Goal: Task Accomplishment & Management: Complete application form

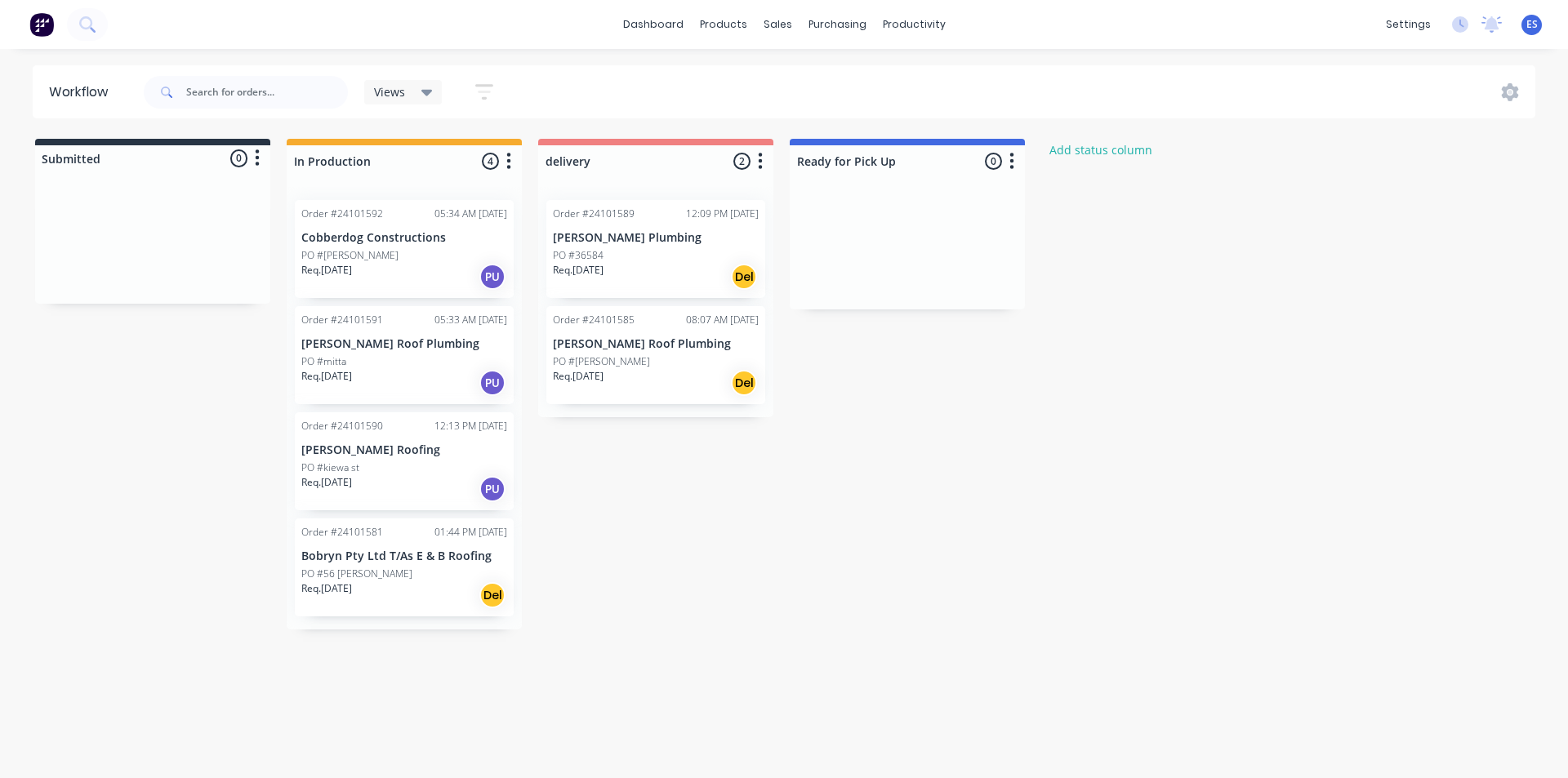
click at [53, 30] on img at bounding box center [42, 24] width 24 height 24
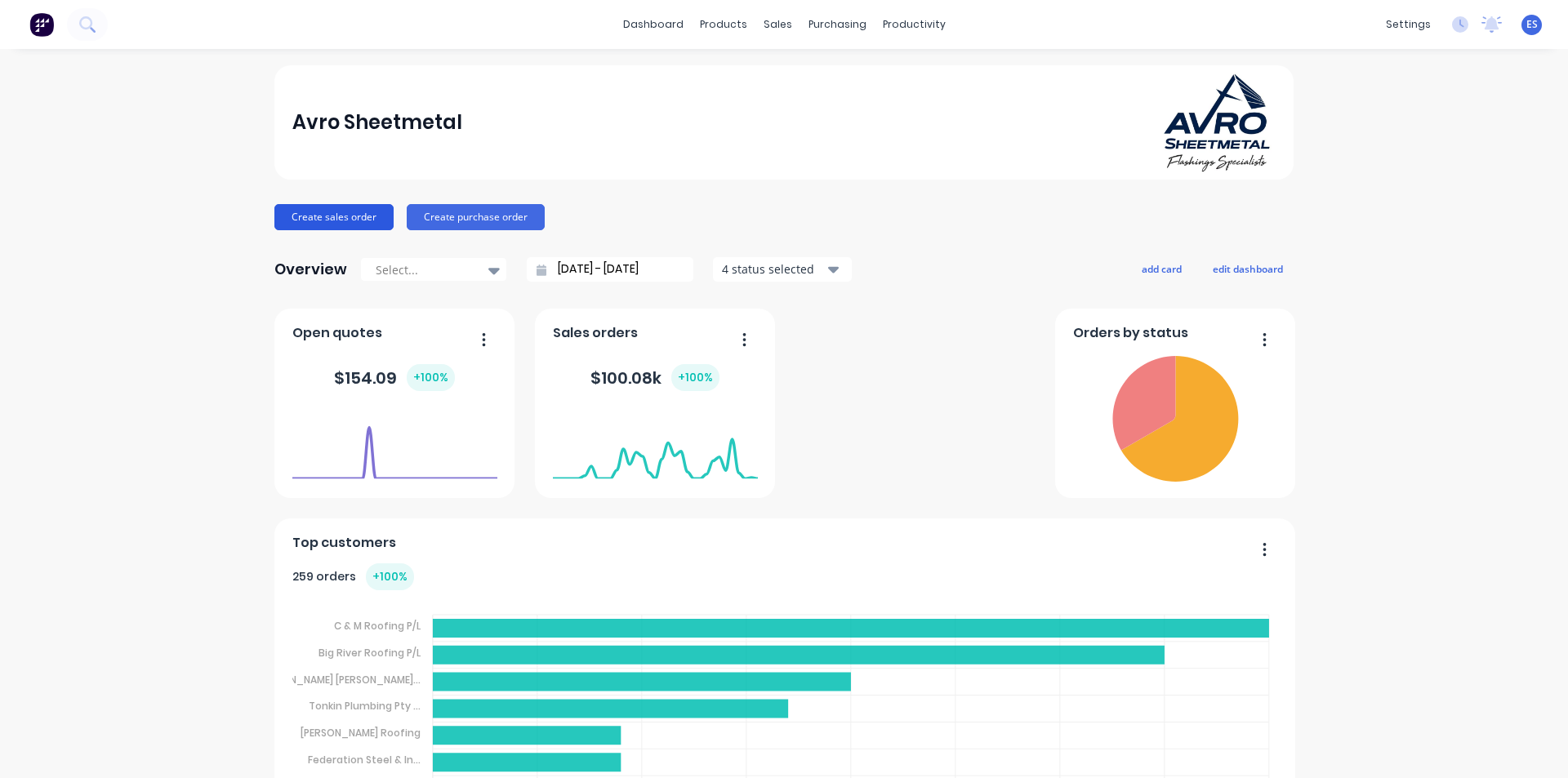
click at [321, 215] on button "Create sales order" at bounding box center [334, 217] width 119 height 26
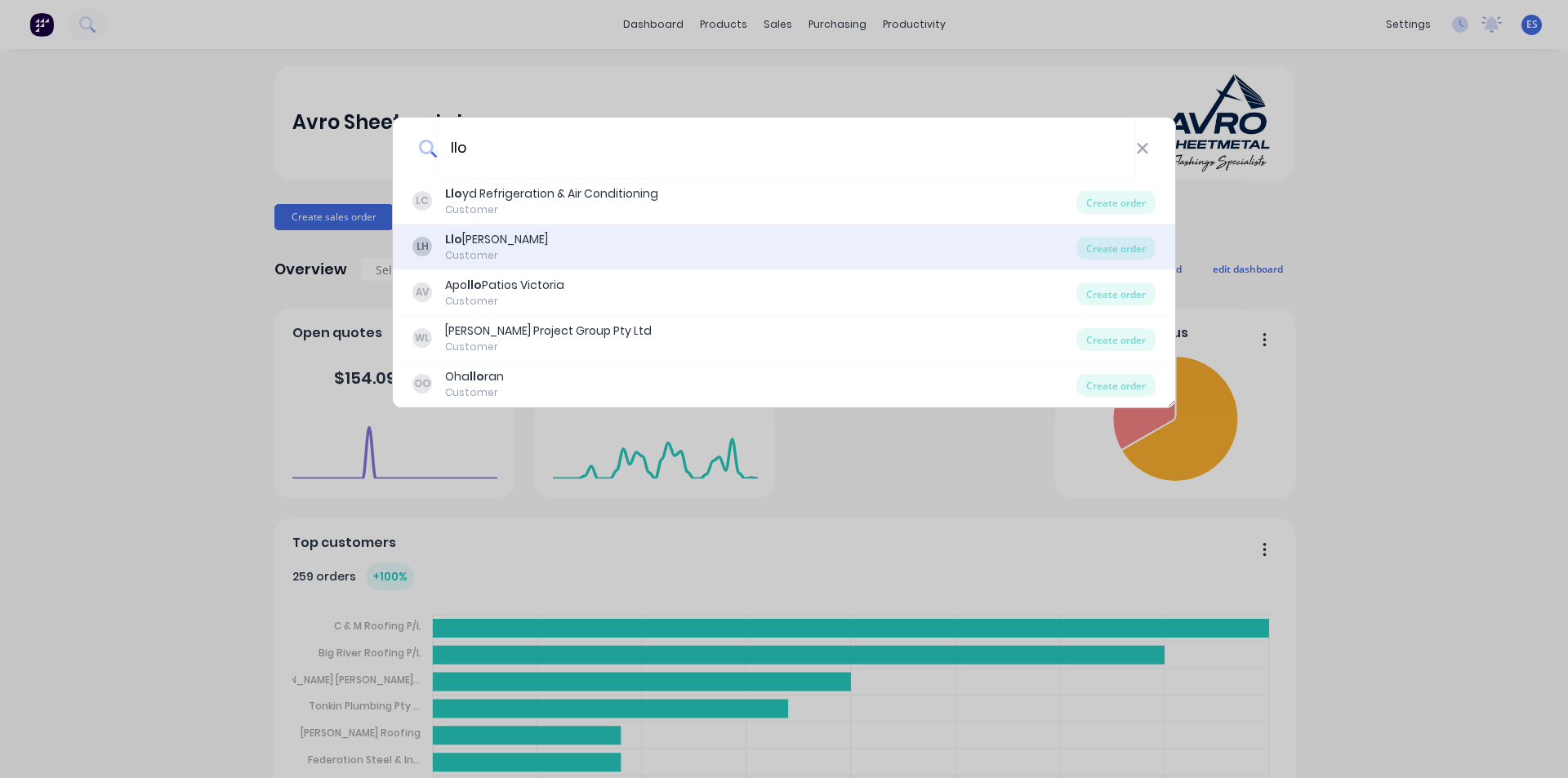
type input "llo"
click at [532, 245] on div "LH Llo yd [PERSON_NAME] Customer" at bounding box center [744, 247] width 664 height 32
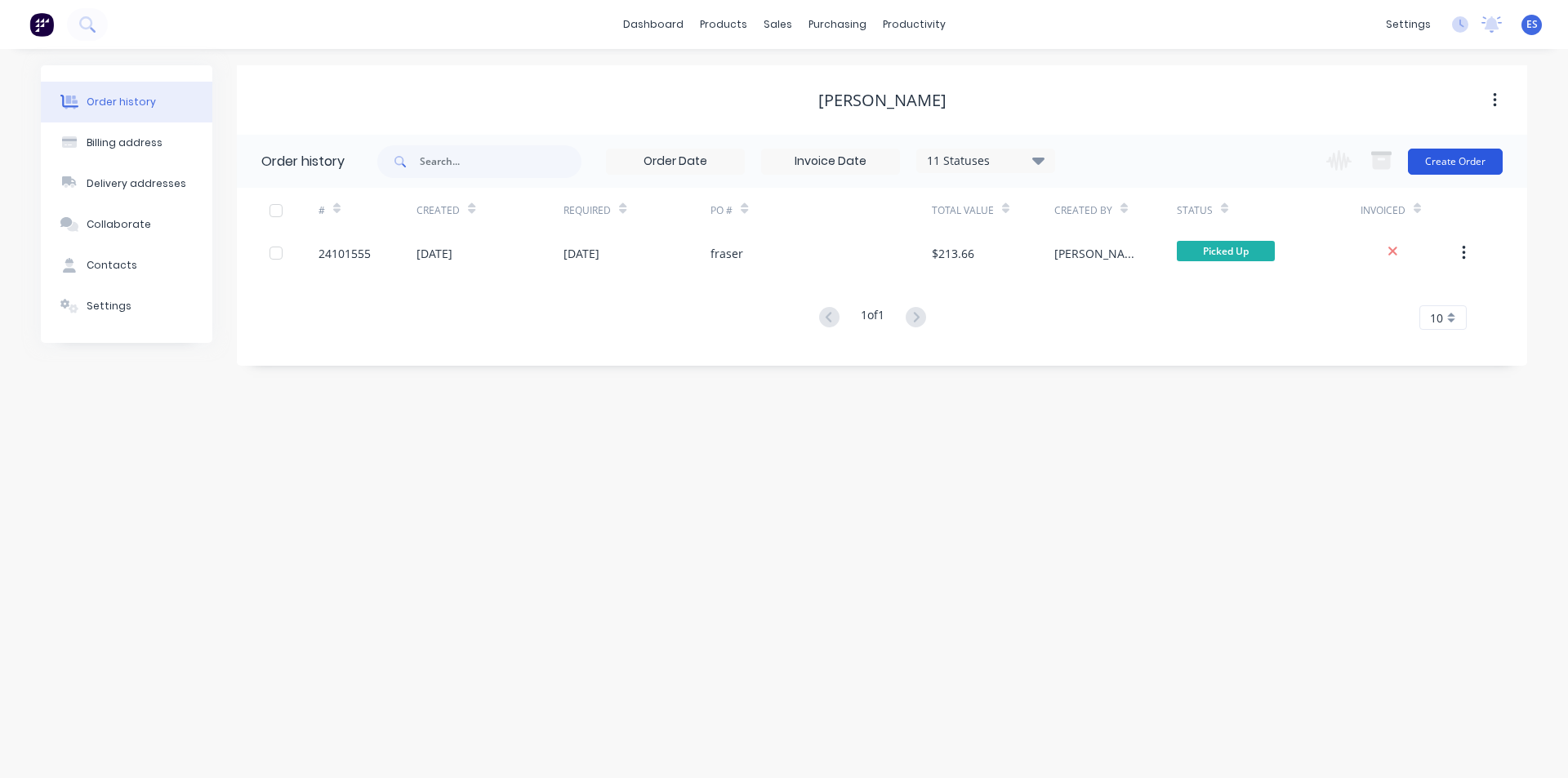
click at [1476, 157] on button "Create Order" at bounding box center [1455, 162] width 95 height 26
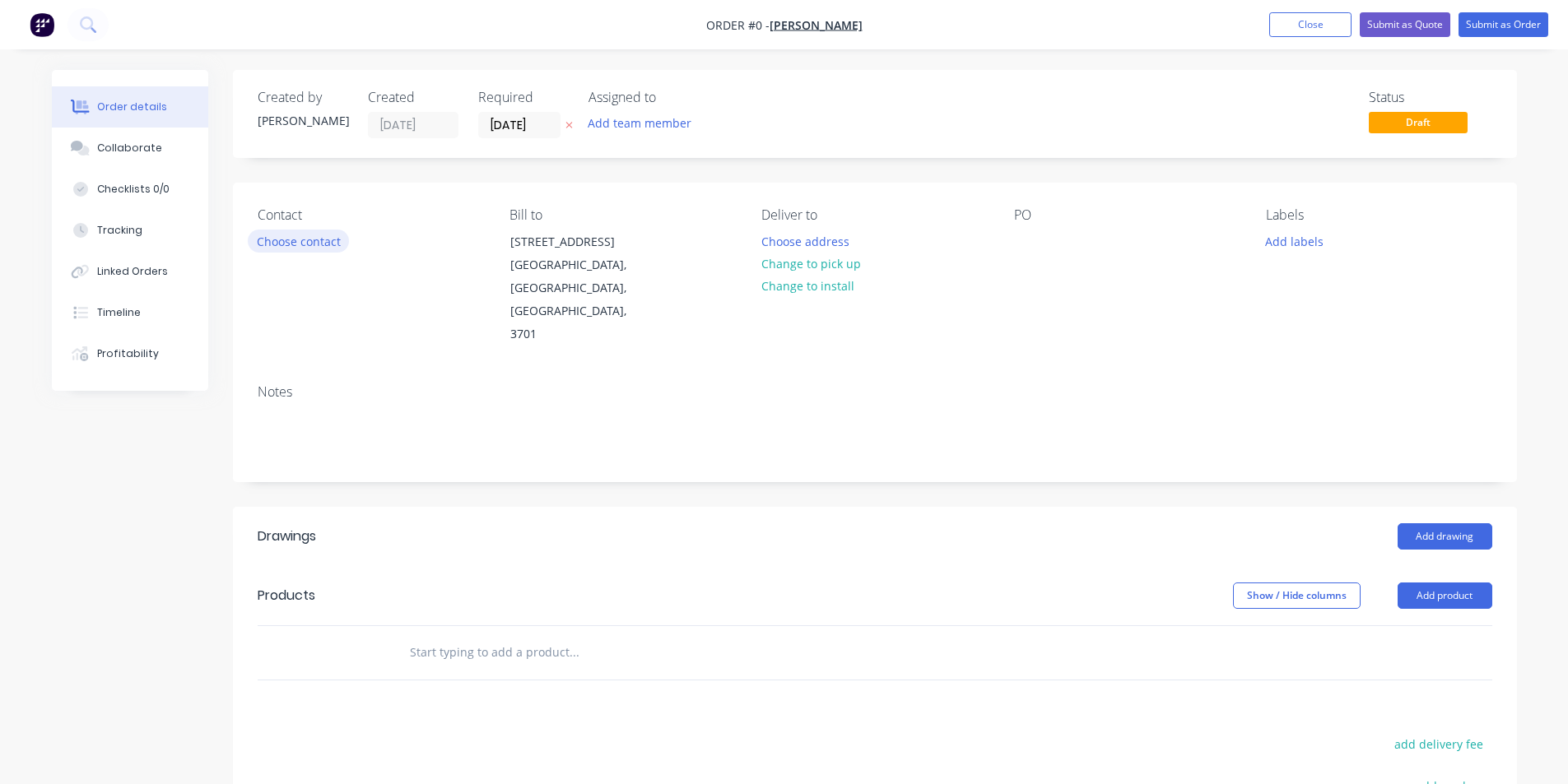
click at [315, 236] on button "Choose contact" at bounding box center [299, 241] width 101 height 23
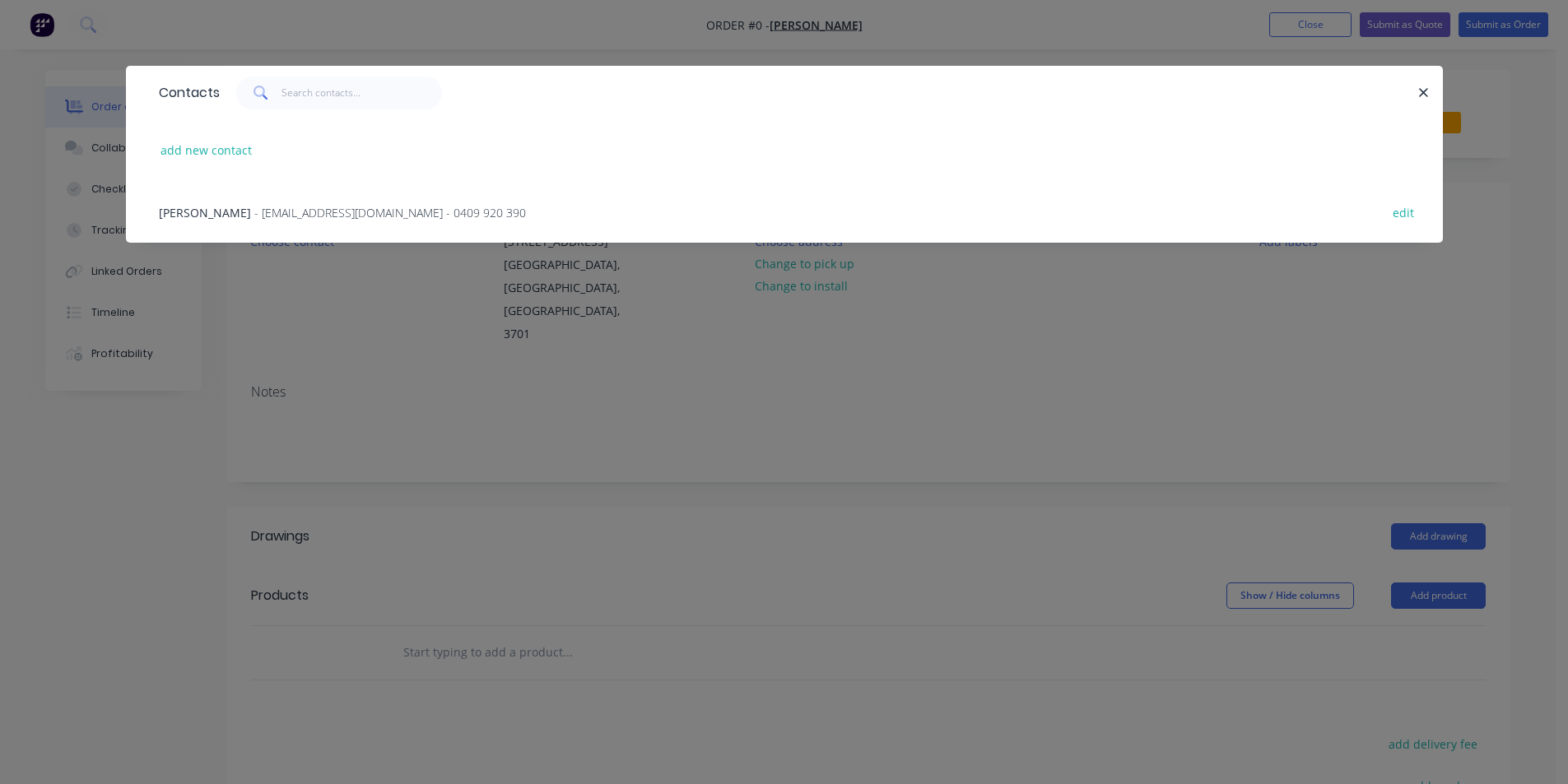
click at [314, 215] on span "- [EMAIL_ADDRESS][DOMAIN_NAME] - 0409 920 390" at bounding box center [390, 212] width 271 height 16
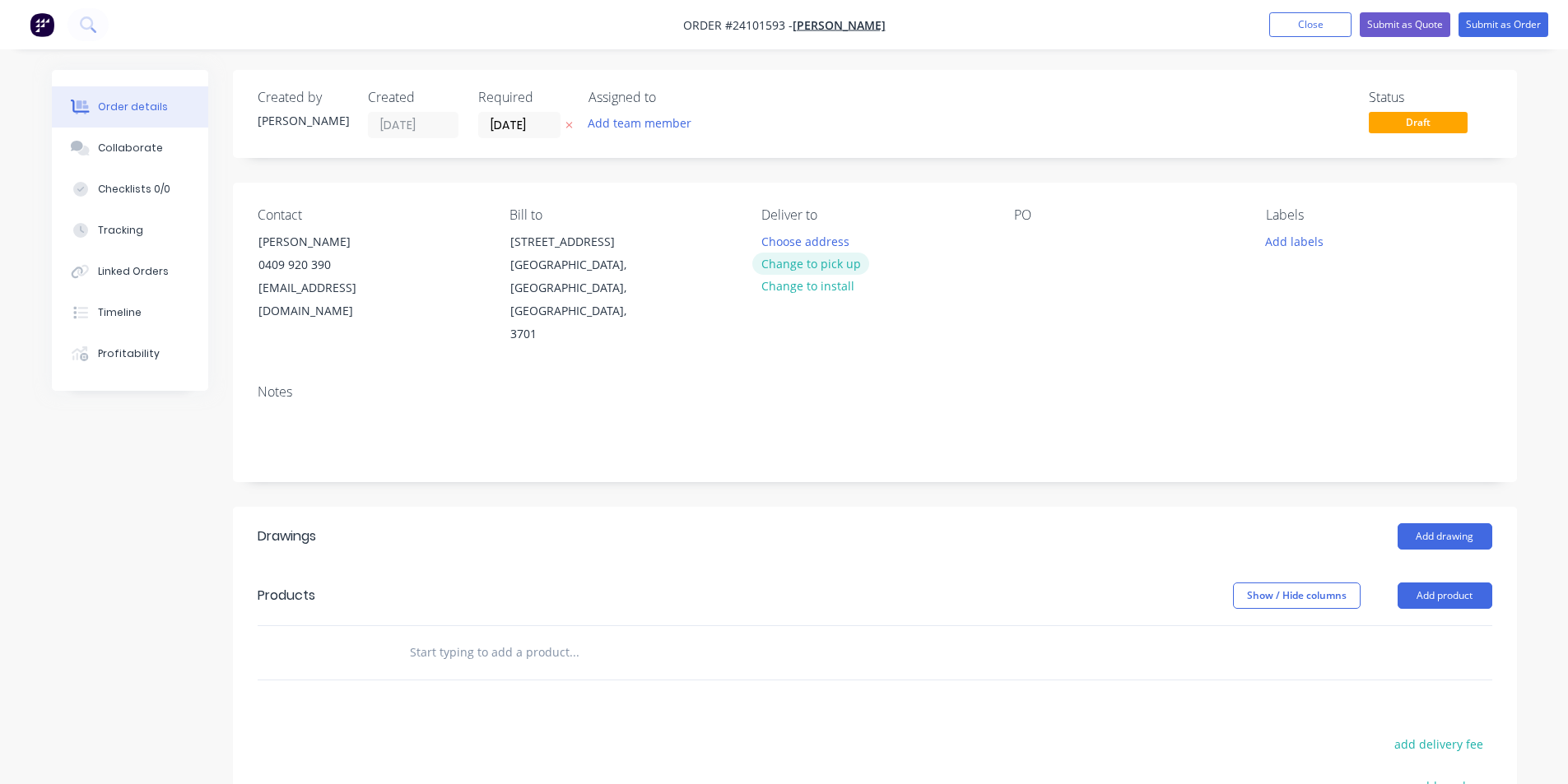
click at [820, 263] on button "Change to pick up" at bounding box center [810, 264] width 116 height 23
click at [1021, 239] on div at bounding box center [1027, 241] width 26 height 23
click at [1426, 523] on button "Add drawing" at bounding box center [1444, 536] width 95 height 26
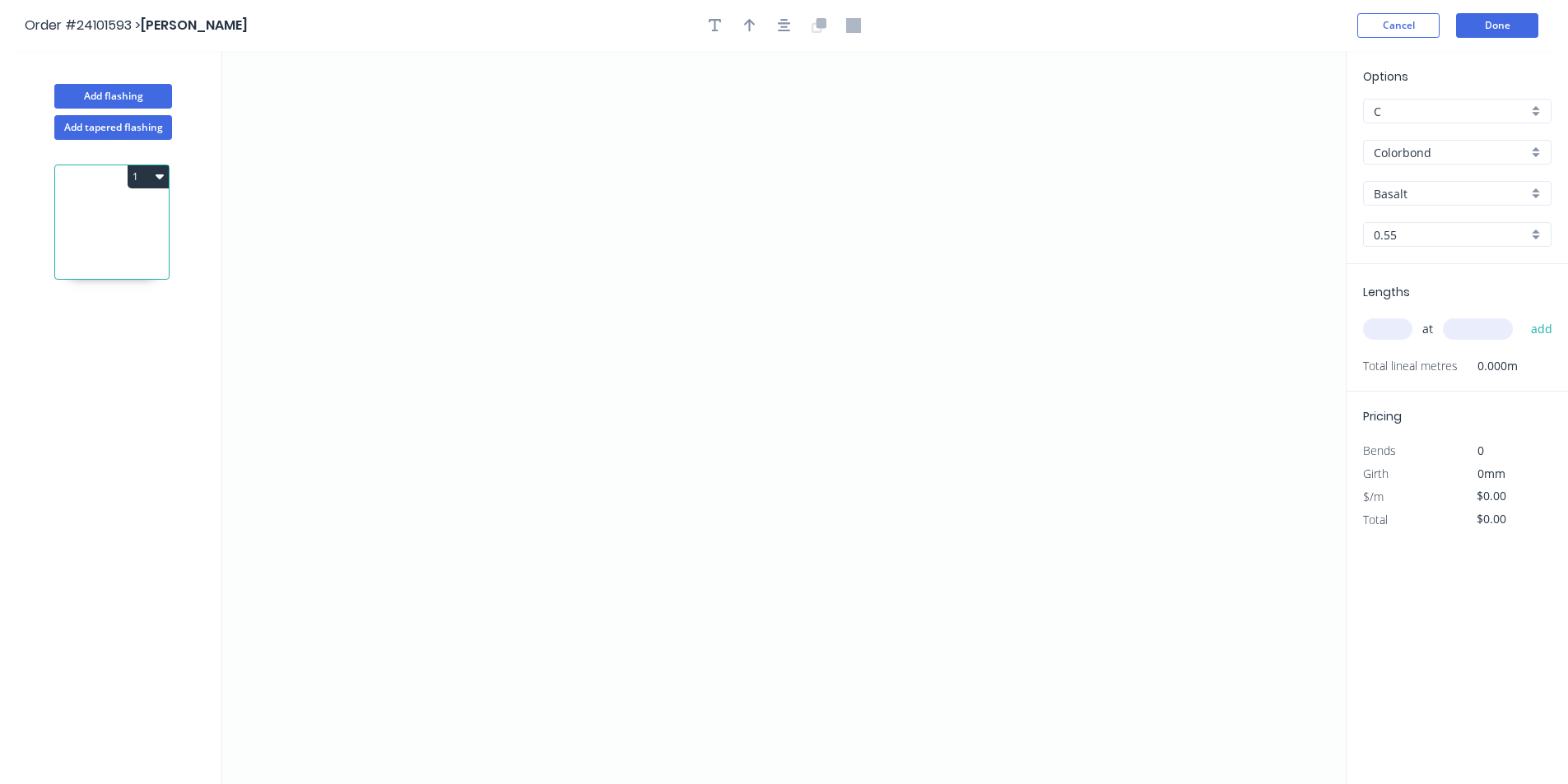
click at [1391, 195] on input "Basalt" at bounding box center [1451, 193] width 154 height 17
click at [1396, 261] on div "Night Sky" at bounding box center [1456, 254] width 187 height 29
type input "Night Sky"
click at [669, 210] on icon "0" at bounding box center [784, 417] width 1123 height 733
click at [656, 423] on icon "0" at bounding box center [784, 417] width 1123 height 733
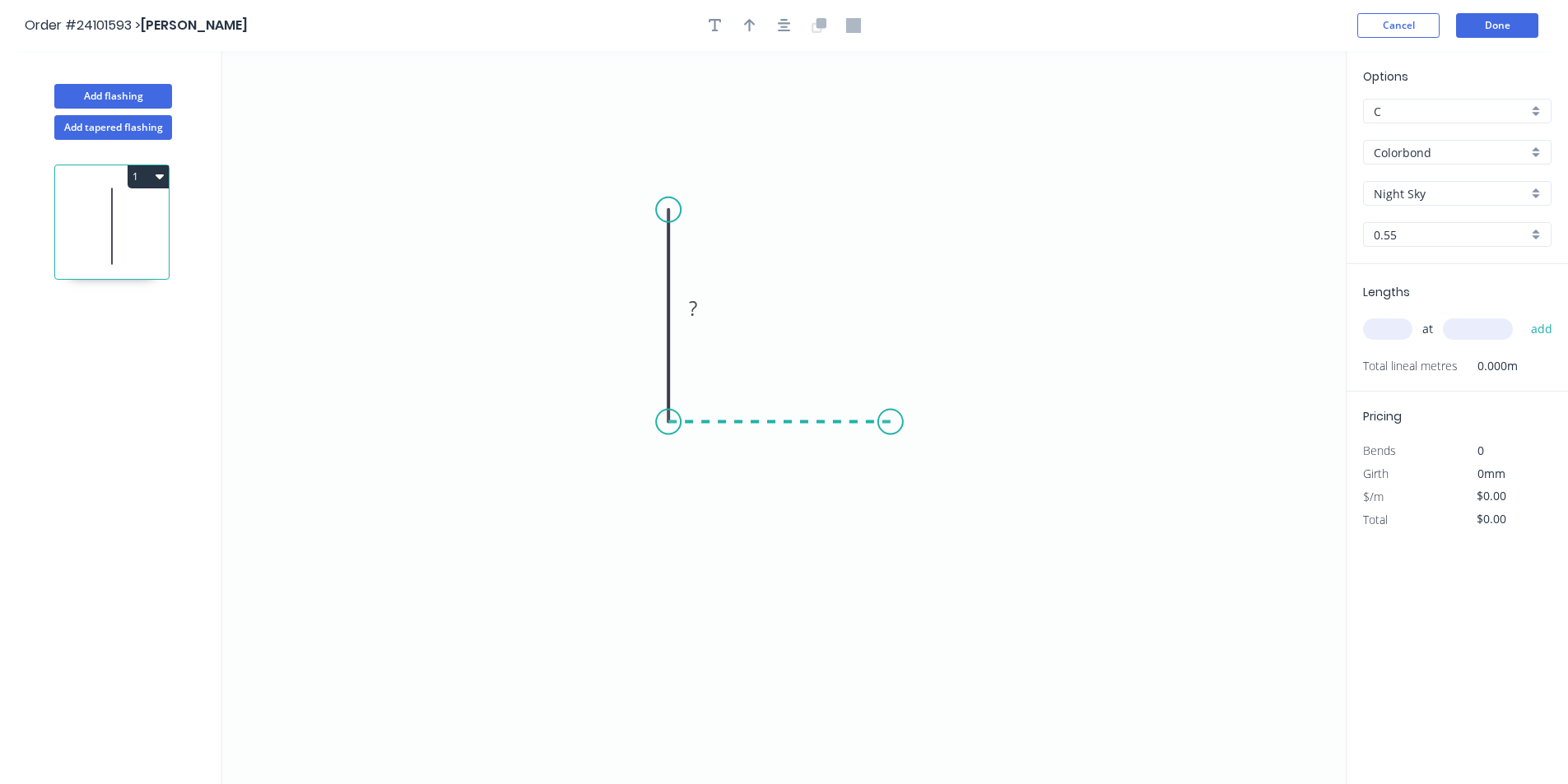
click at [890, 418] on icon "0 ?" at bounding box center [784, 417] width 1123 height 733
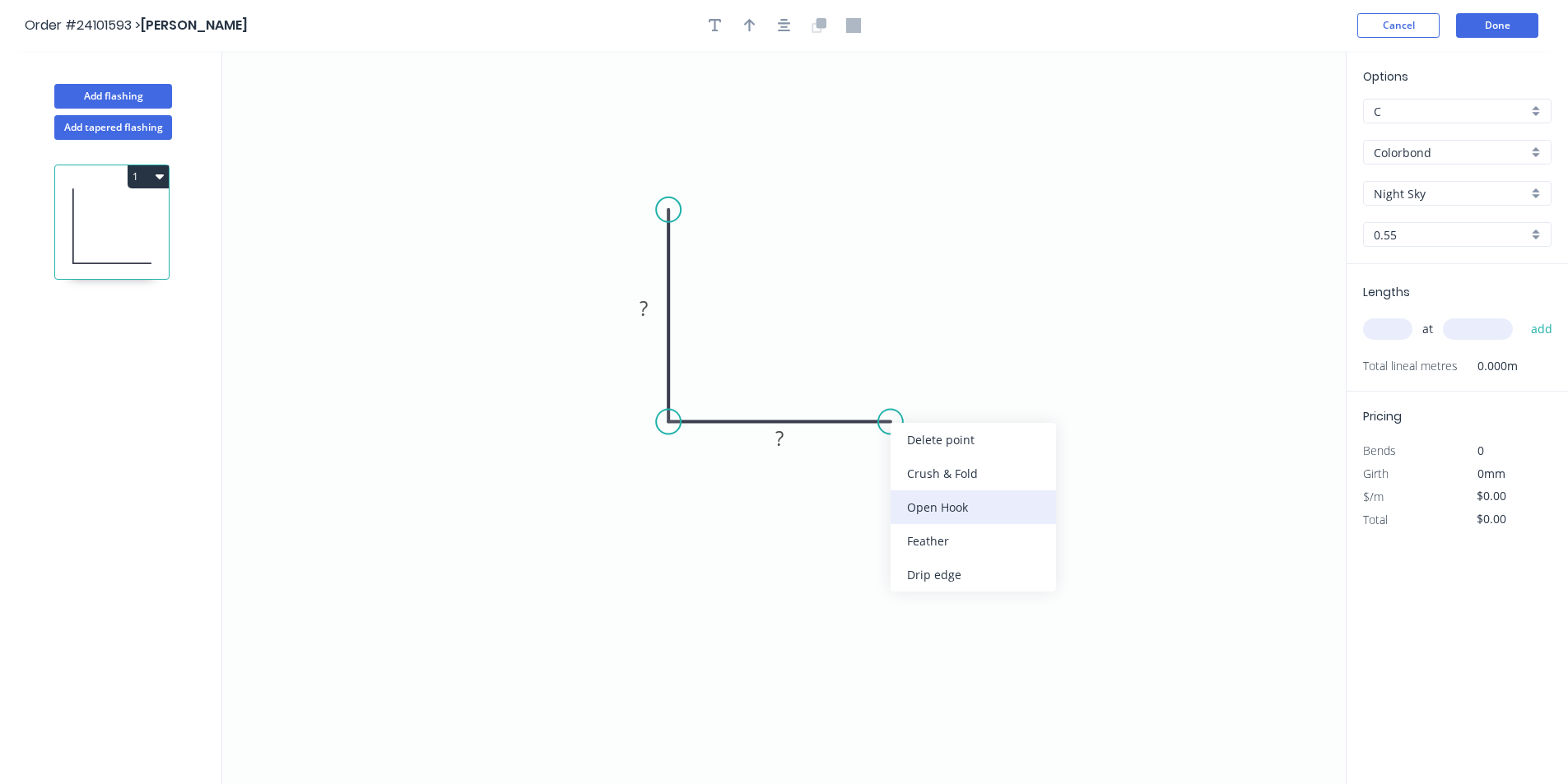
click at [909, 490] on div "Open Hook" at bounding box center [973, 507] width 165 height 34
click at [965, 525] on div "Delete bend" at bounding box center [971, 516] width 165 height 34
click at [916, 487] on div "Crush & Fold" at bounding box center [965, 482] width 165 height 34
click at [921, 463] on div "Flip bend" at bounding box center [979, 471] width 165 height 34
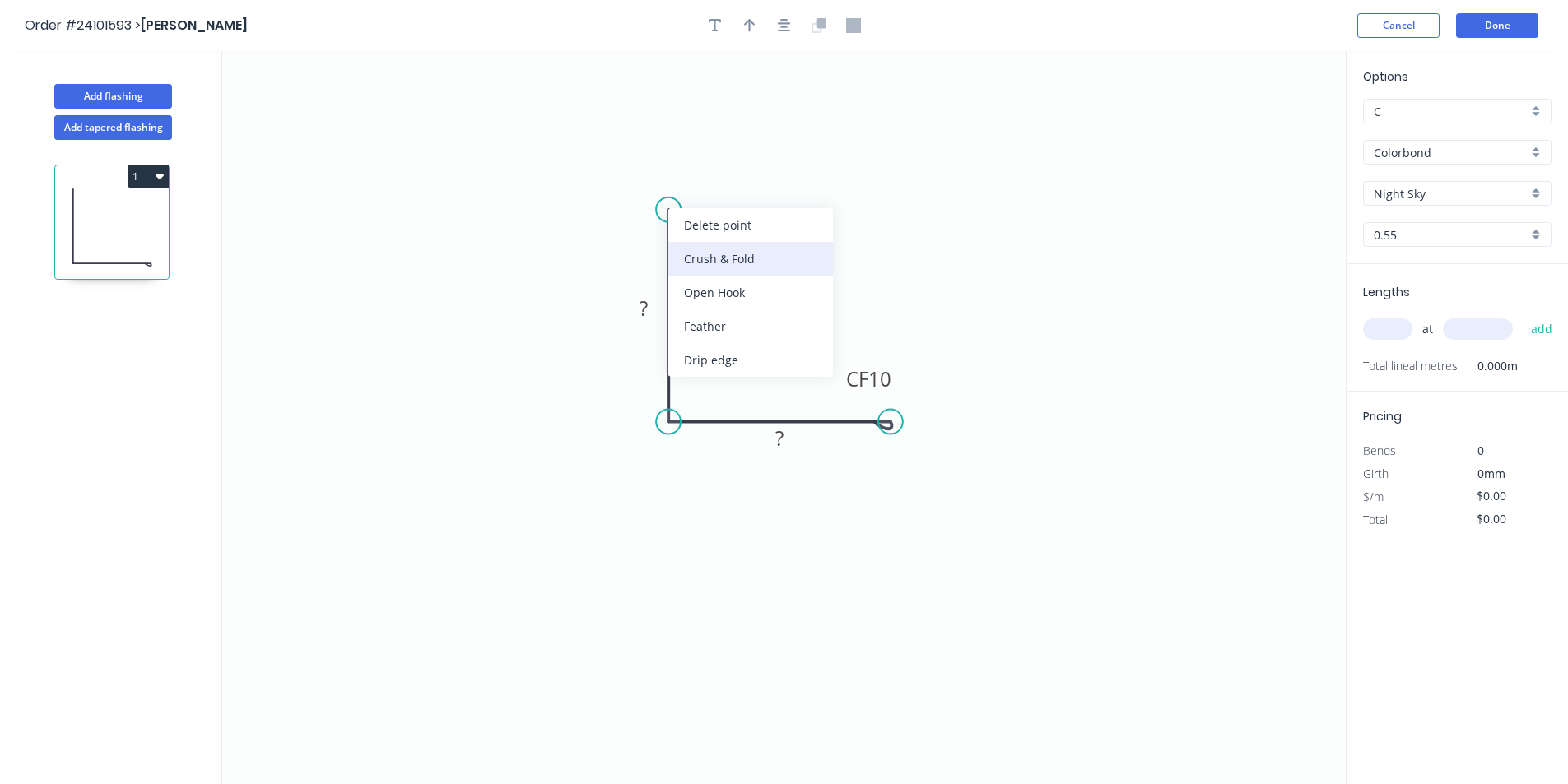
click at [687, 265] on div "Crush & Fold" at bounding box center [750, 259] width 165 height 34
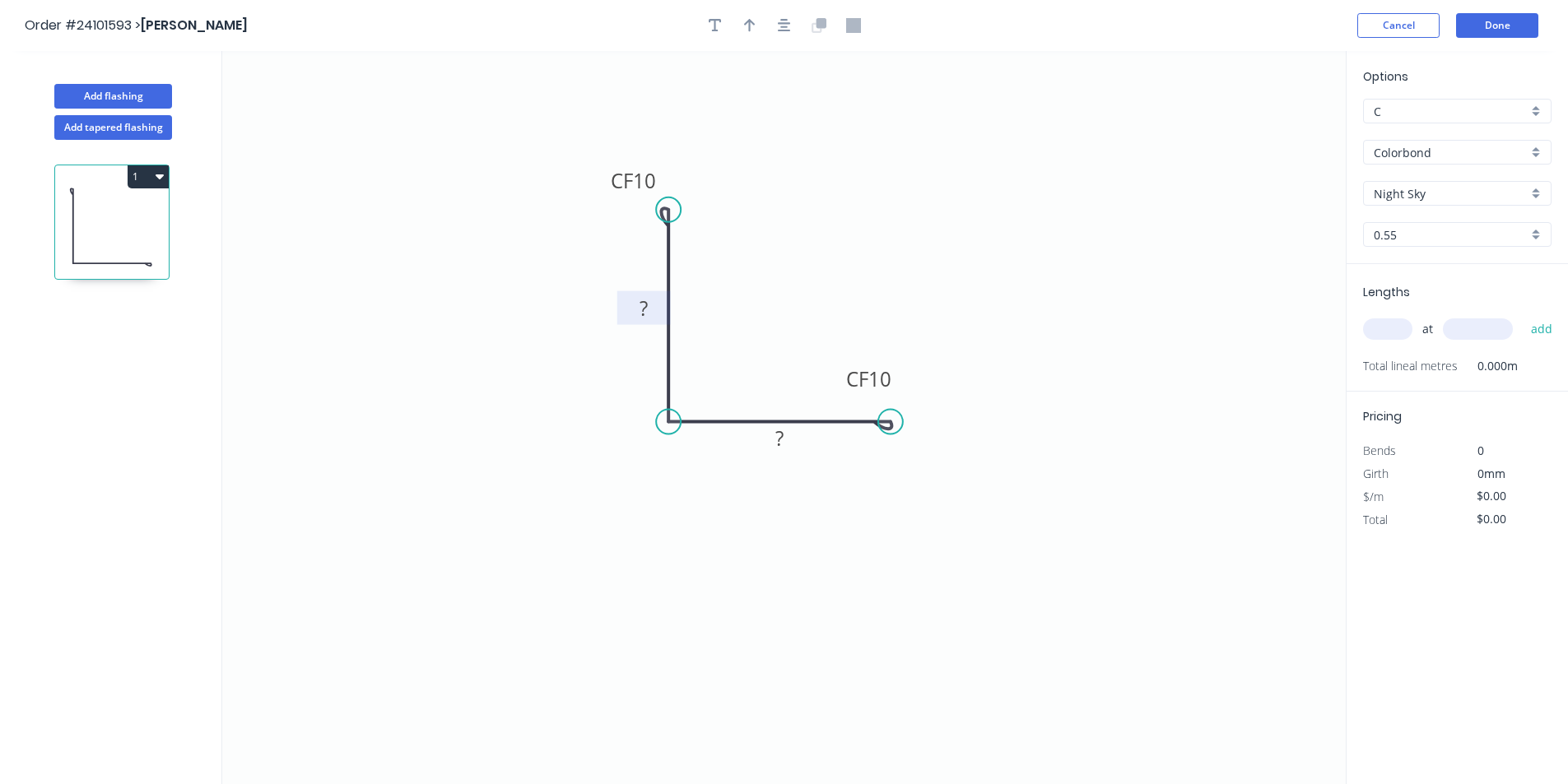
click at [658, 315] on rect at bounding box center [643, 309] width 33 height 23
click at [790, 450] on rect at bounding box center [778, 439] width 33 height 23
click at [1376, 319] on input "text" at bounding box center [1387, 329] width 50 height 22
type input "$9.62"
type input "9"
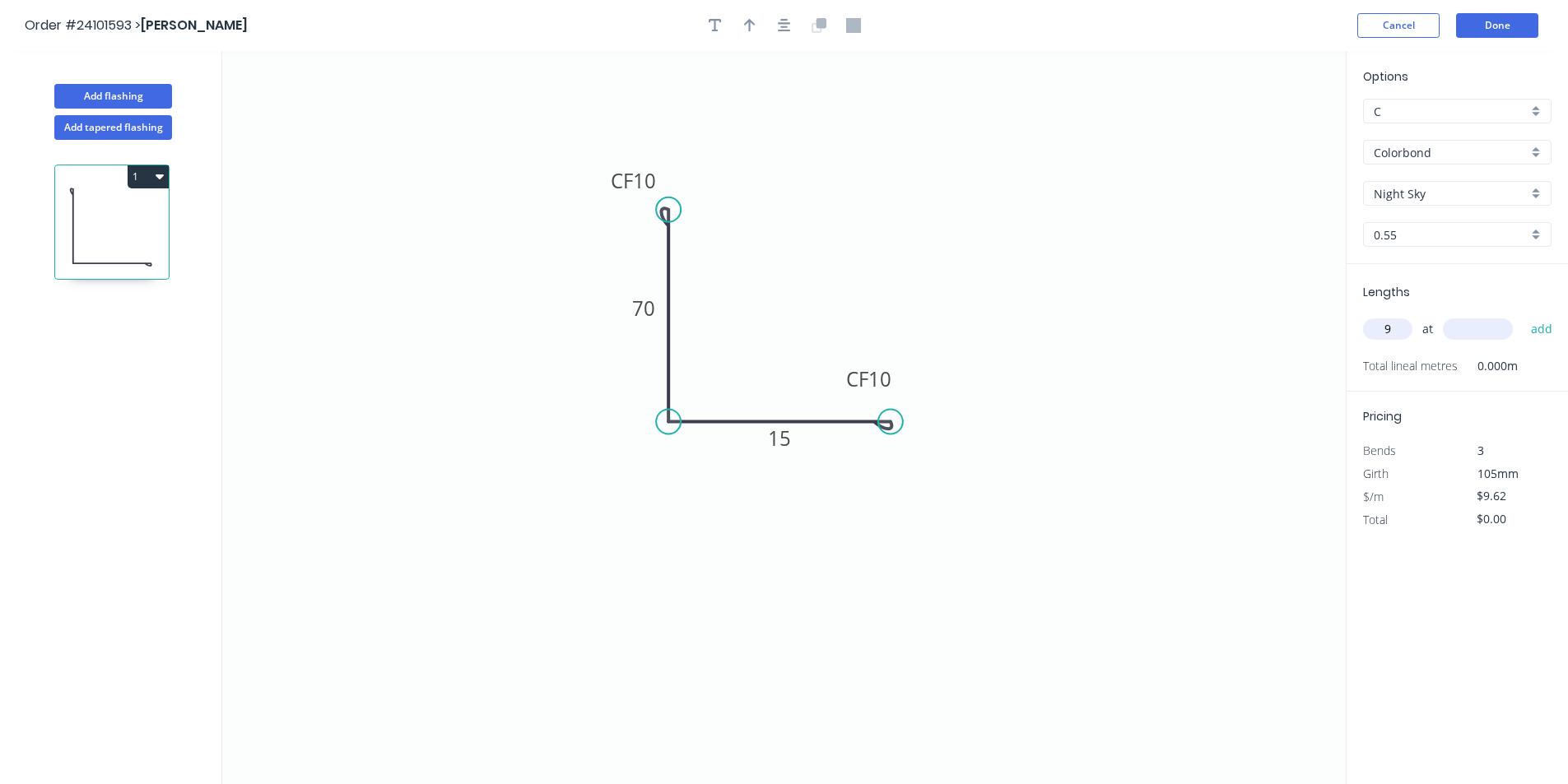
click at [1455, 323] on input "text" at bounding box center [1477, 329] width 70 height 22
type input "2000"
click at [1522, 315] on button "add" at bounding box center [1541, 330] width 38 height 28
type input "$173.16"
click at [1256, 365] on icon "0 CF 10 70 CF 10 15" at bounding box center [784, 417] width 1123 height 733
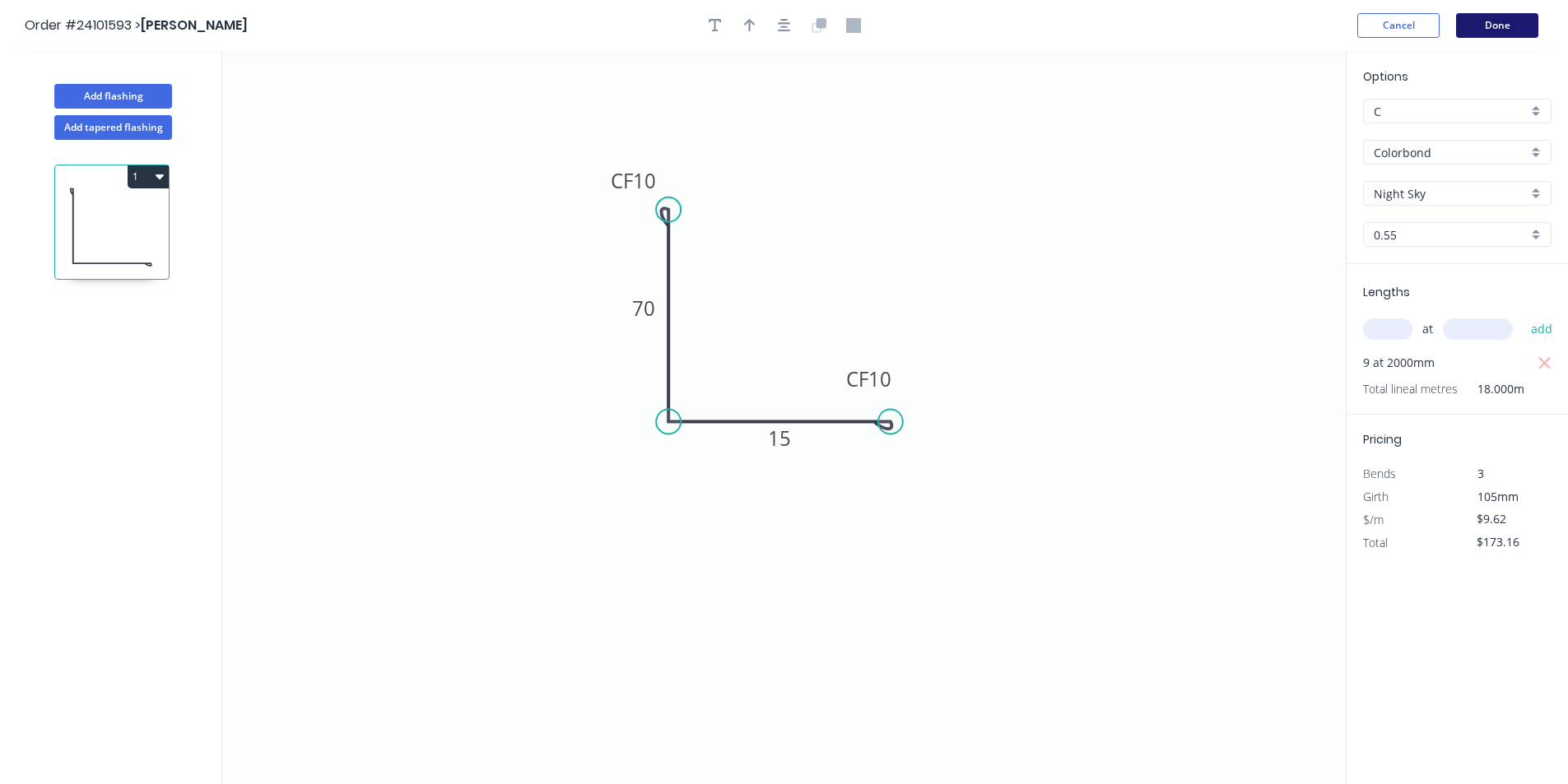
click at [1516, 25] on button "Done" at bounding box center [1497, 25] width 83 height 24
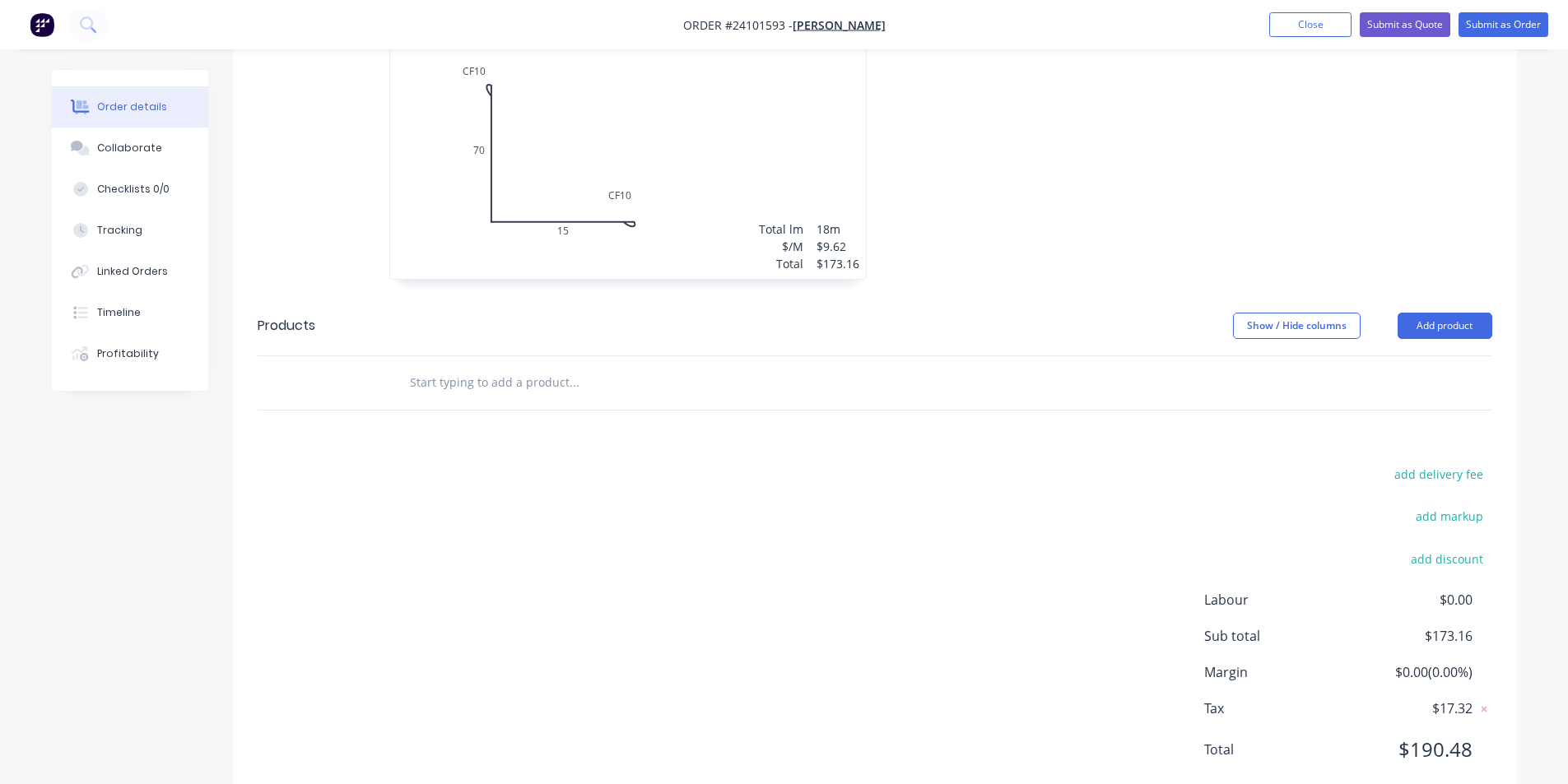
scroll to position [69, 0]
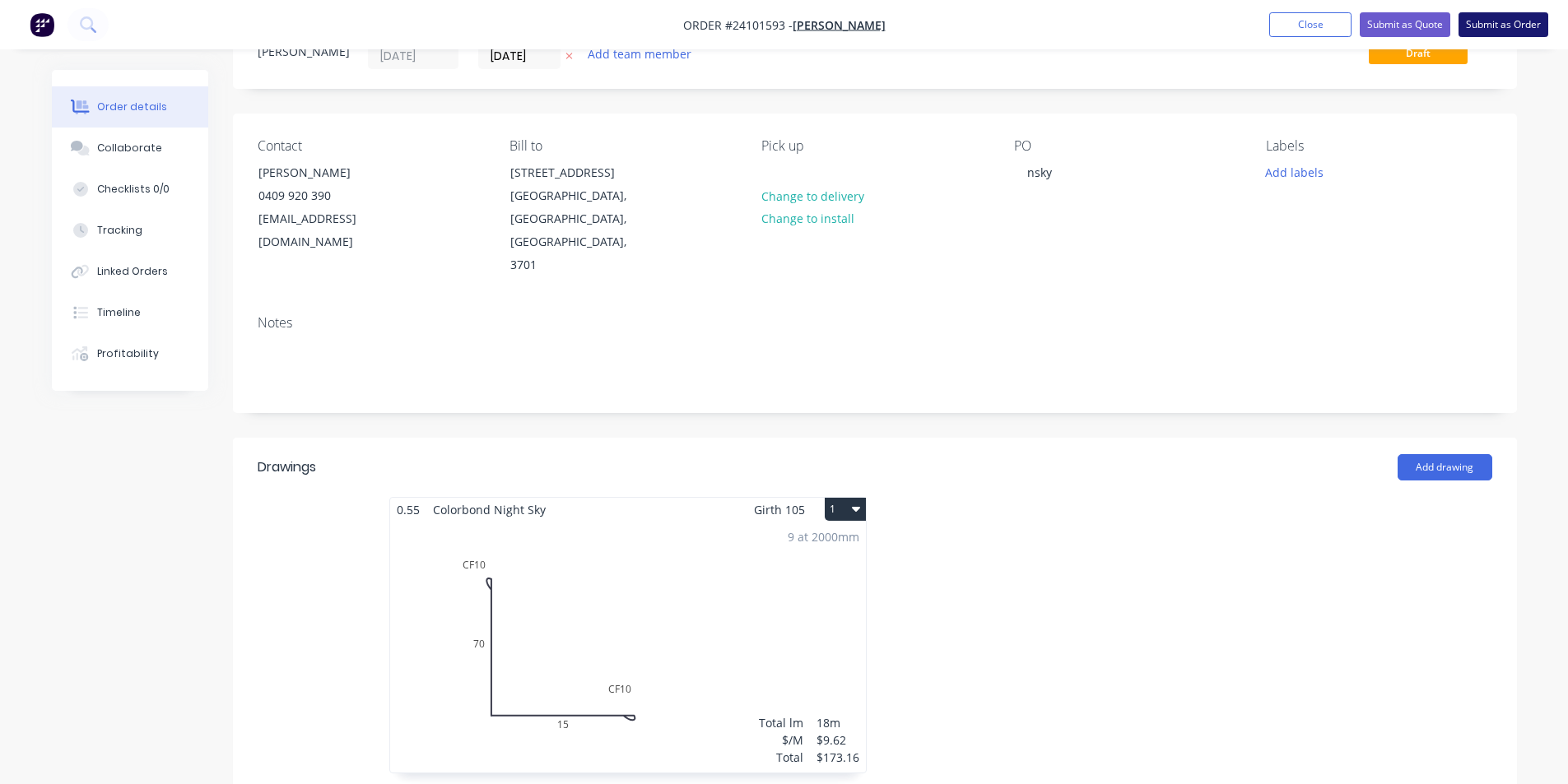
click at [1499, 21] on button "Submit as Order" at bounding box center [1503, 24] width 90 height 24
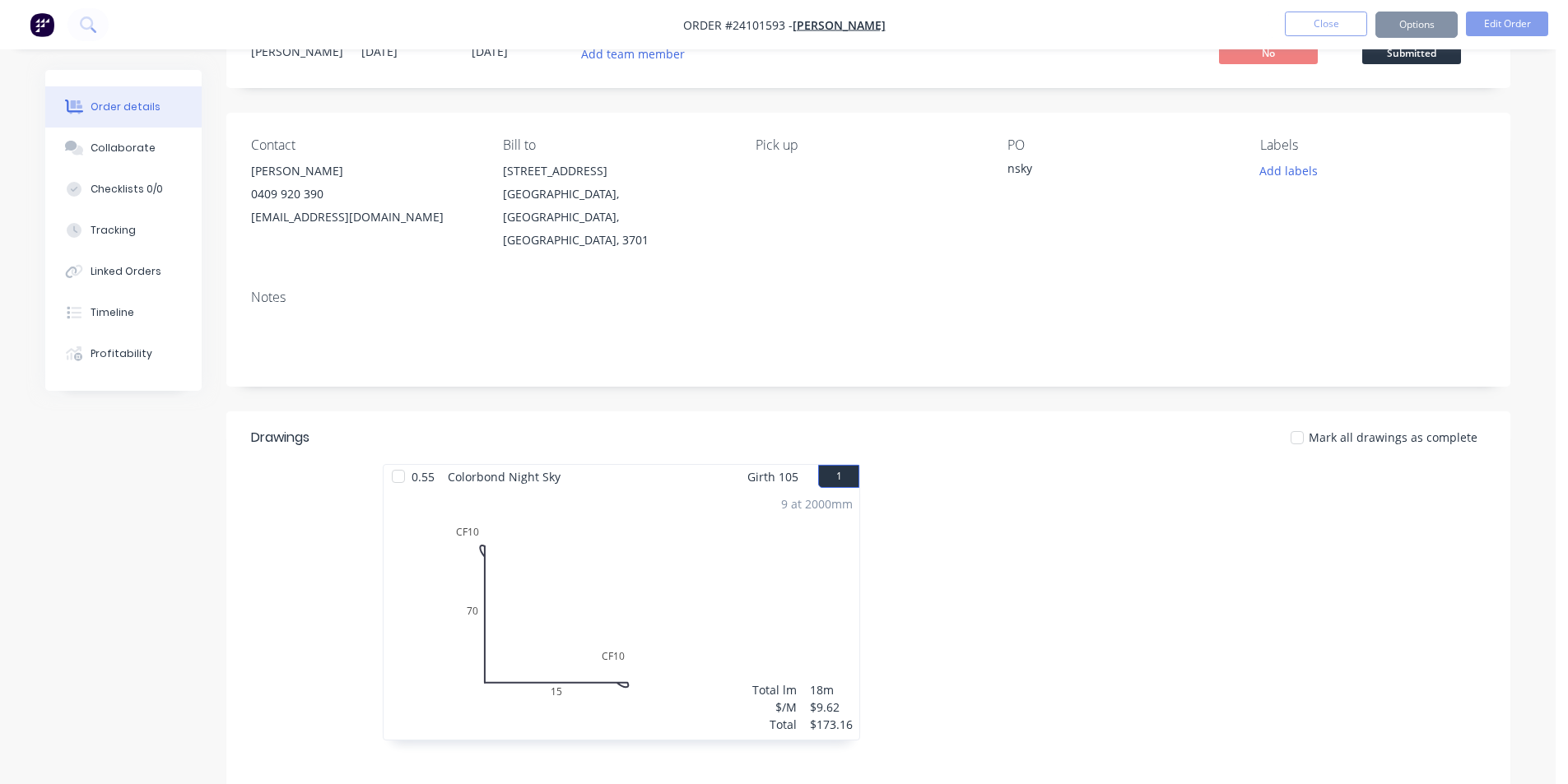
scroll to position [0, 0]
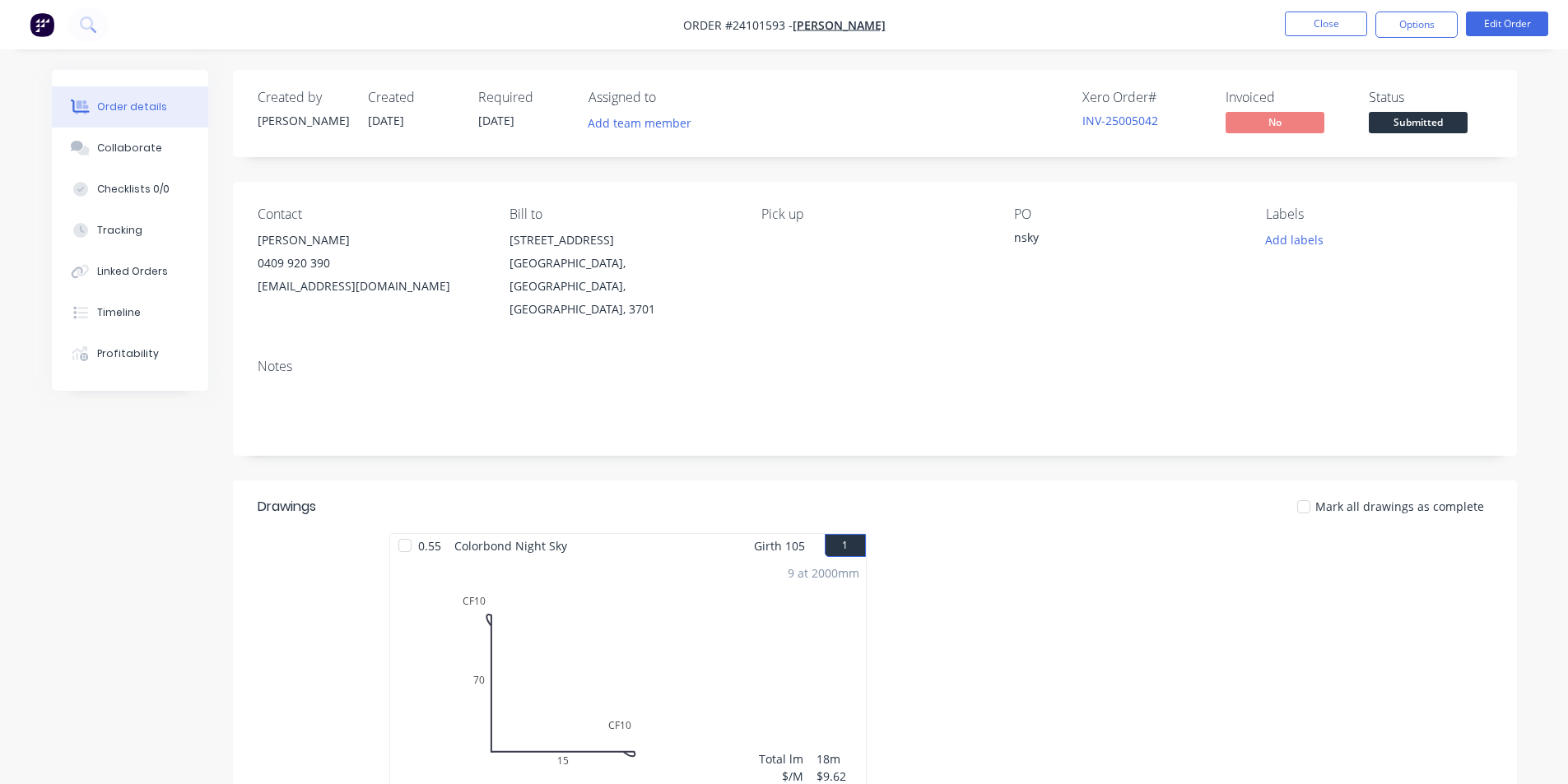
click at [43, 26] on img "button" at bounding box center [42, 24] width 24 height 24
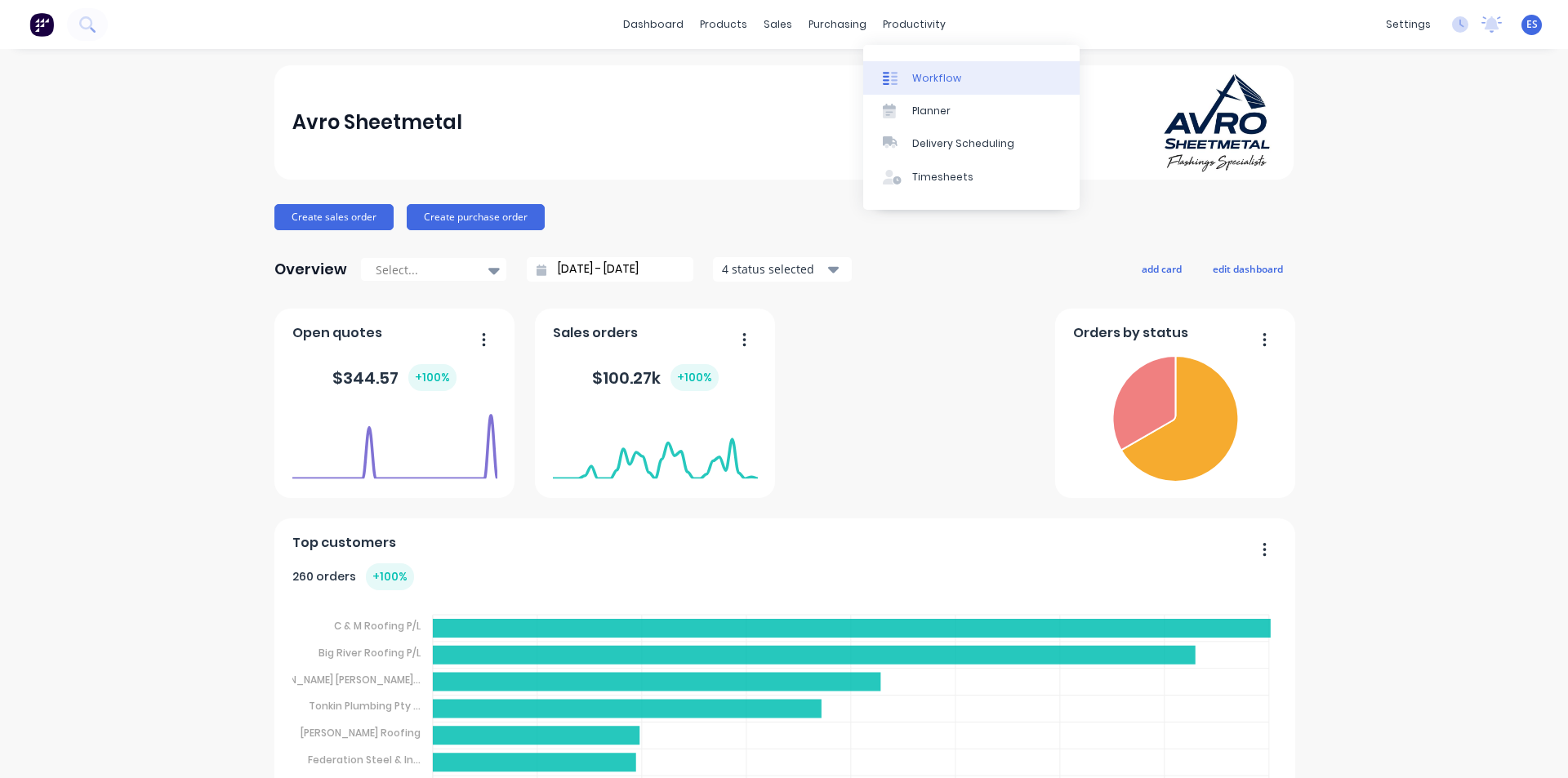
click at [932, 75] on div "Workflow" at bounding box center [936, 78] width 49 height 15
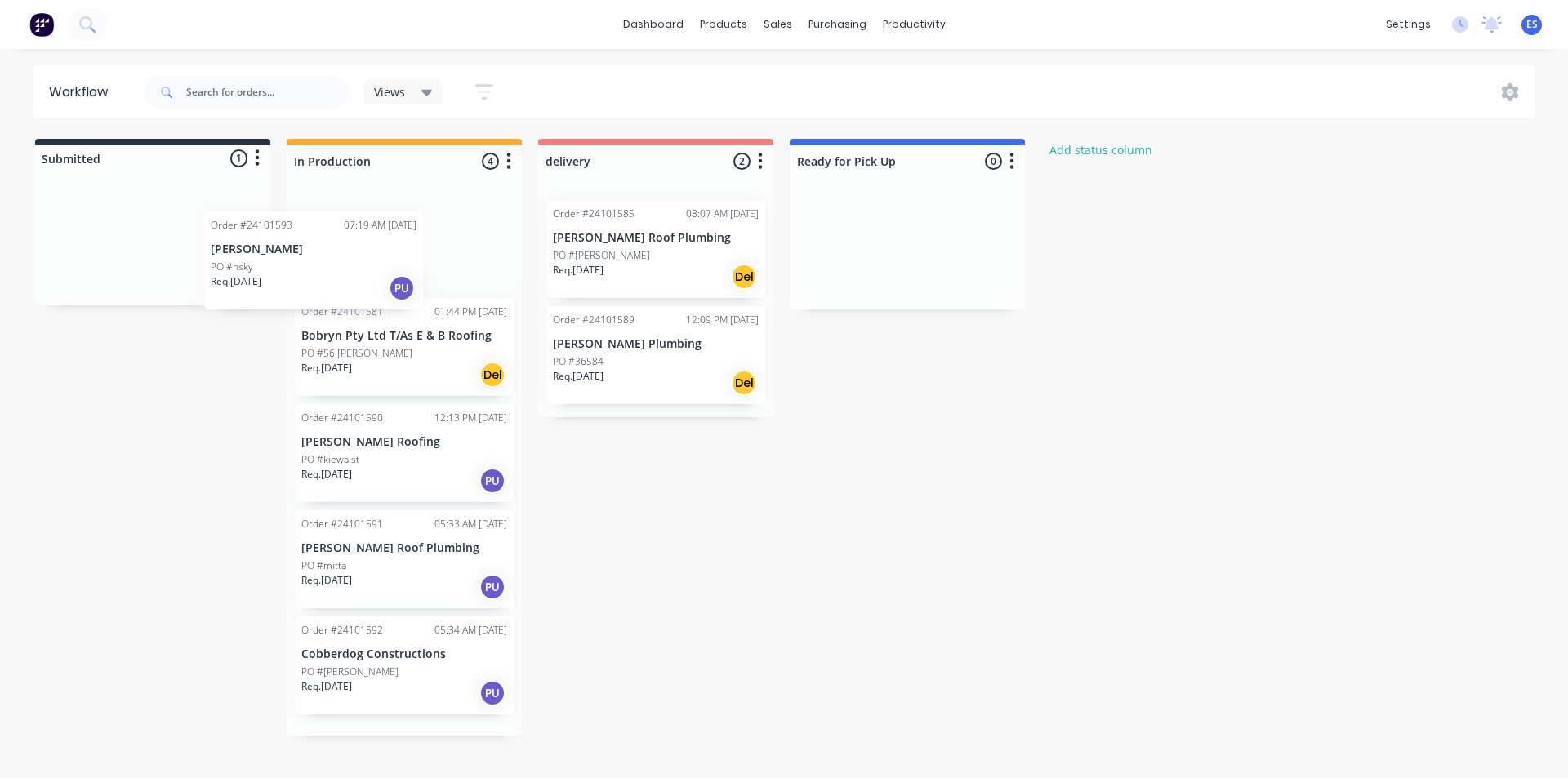
drag, startPoint x: 163, startPoint y: 249, endPoint x: 333, endPoint y: 267, distance: 171.0
click at [333, 267] on div "Submitted 1 Status colour #273444 hex #273444 Save Cancel Summaries Total order…" at bounding box center [757, 437] width 1539 height 597
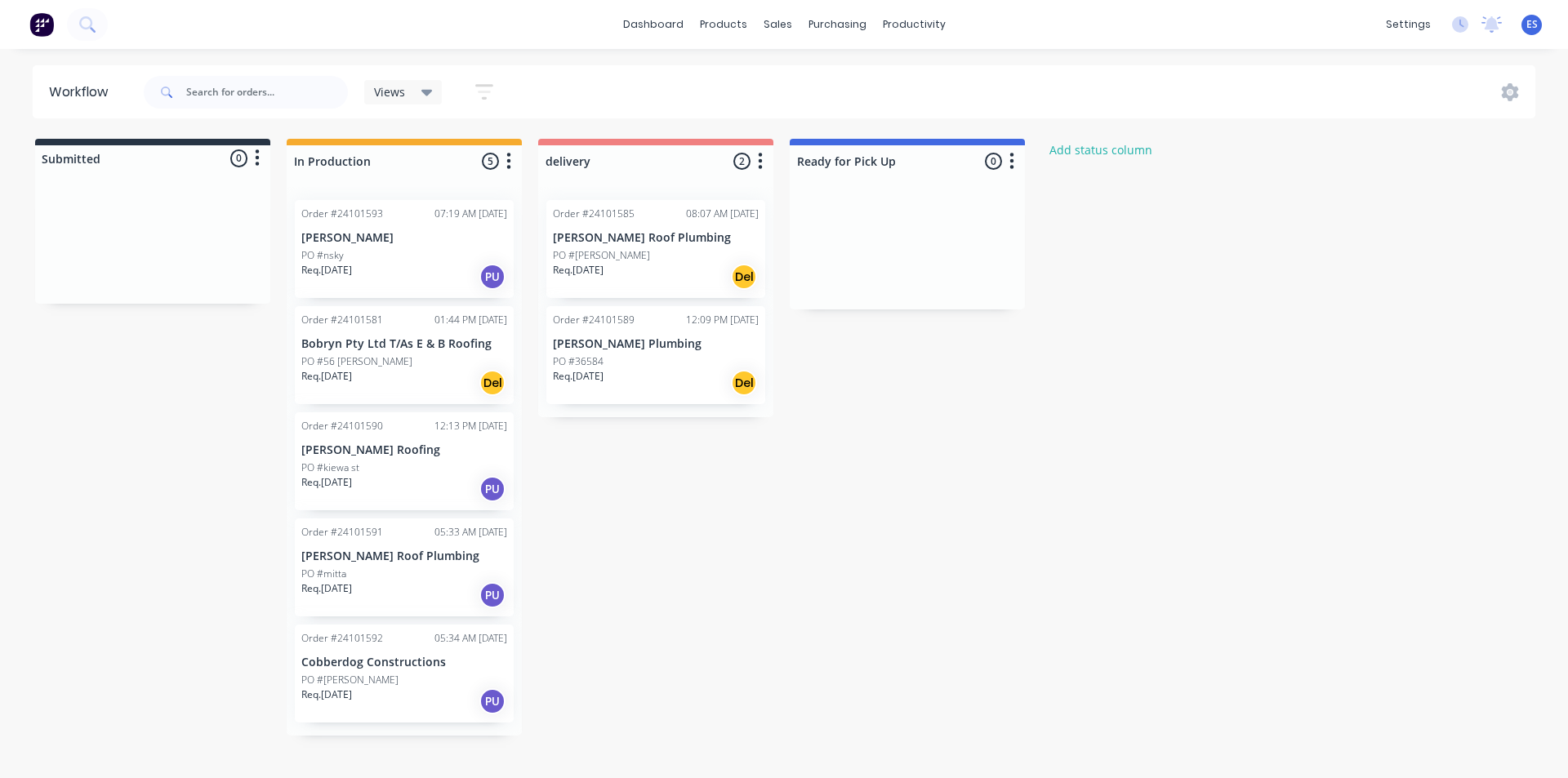
click at [1154, 517] on div "Submitted 0 Status colour #273444 hex #273444 Save Cancel Summaries Total order…" at bounding box center [757, 437] width 1539 height 597
click at [734, 494] on div "Mark as Delivered" at bounding box center [705, 501] width 164 height 34
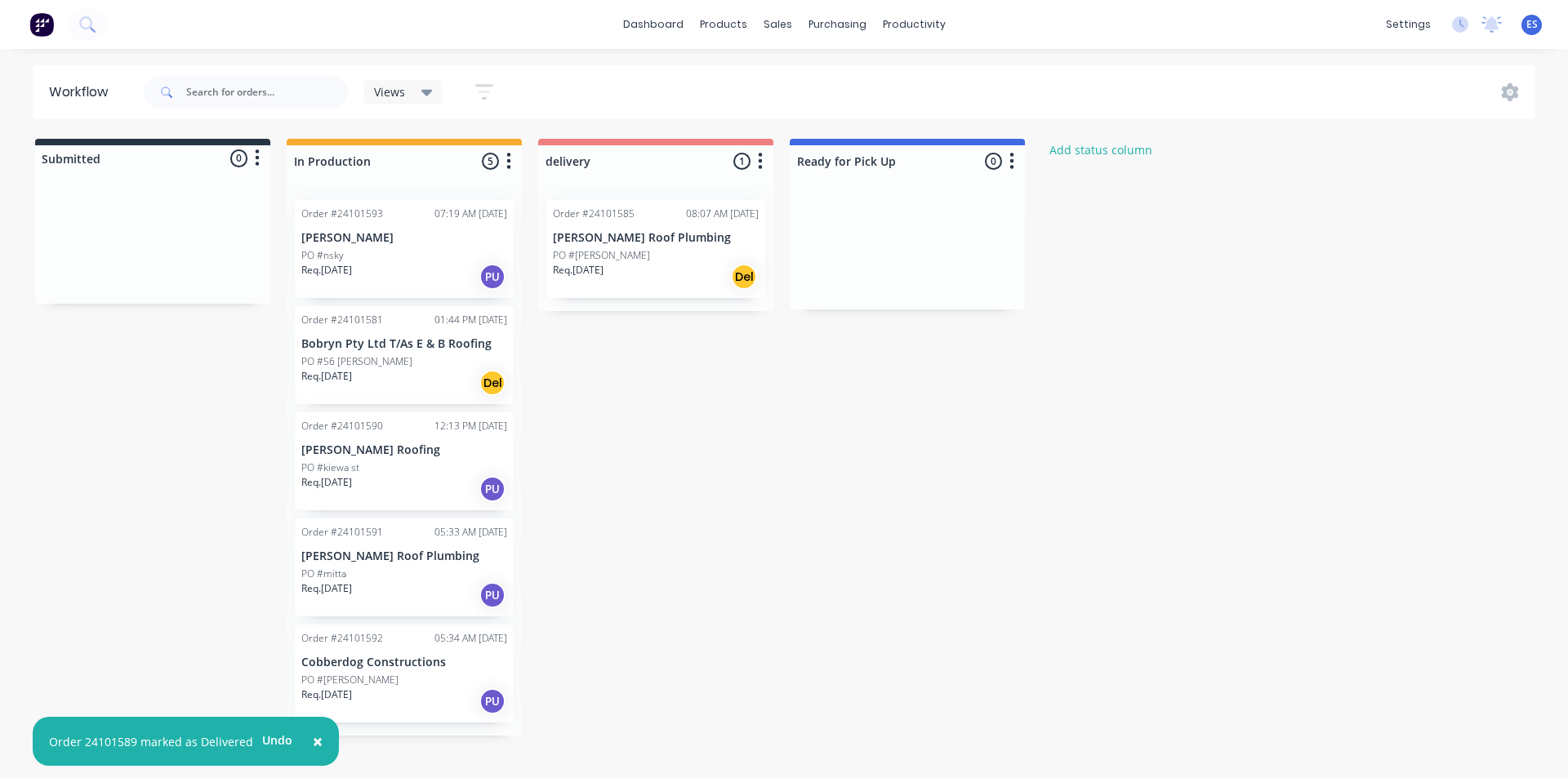
click at [38, 32] on img at bounding box center [42, 24] width 24 height 24
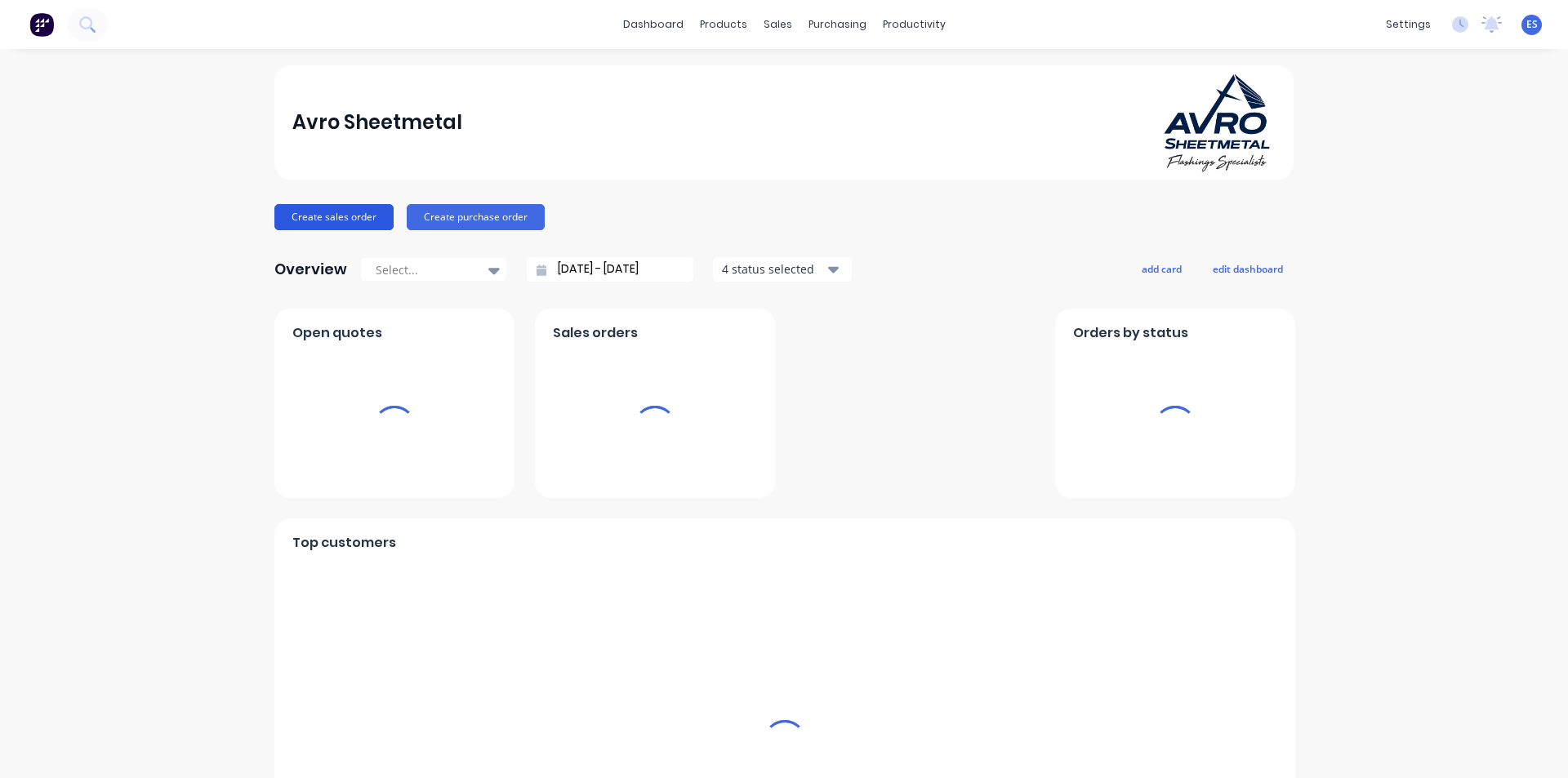
click at [330, 212] on button "Create sales order" at bounding box center [334, 217] width 119 height 26
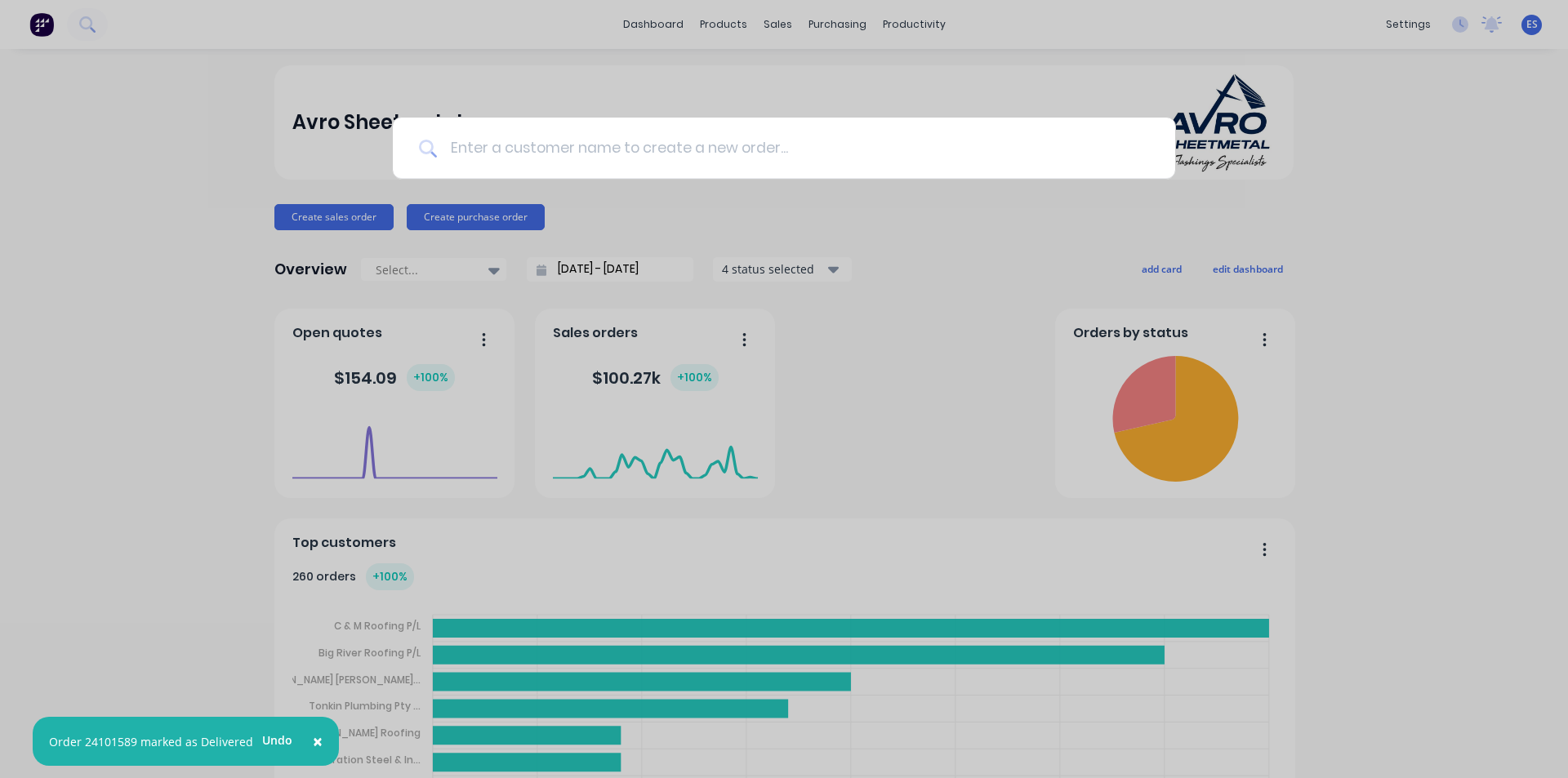
click at [662, 145] on input at bounding box center [793, 148] width 712 height 61
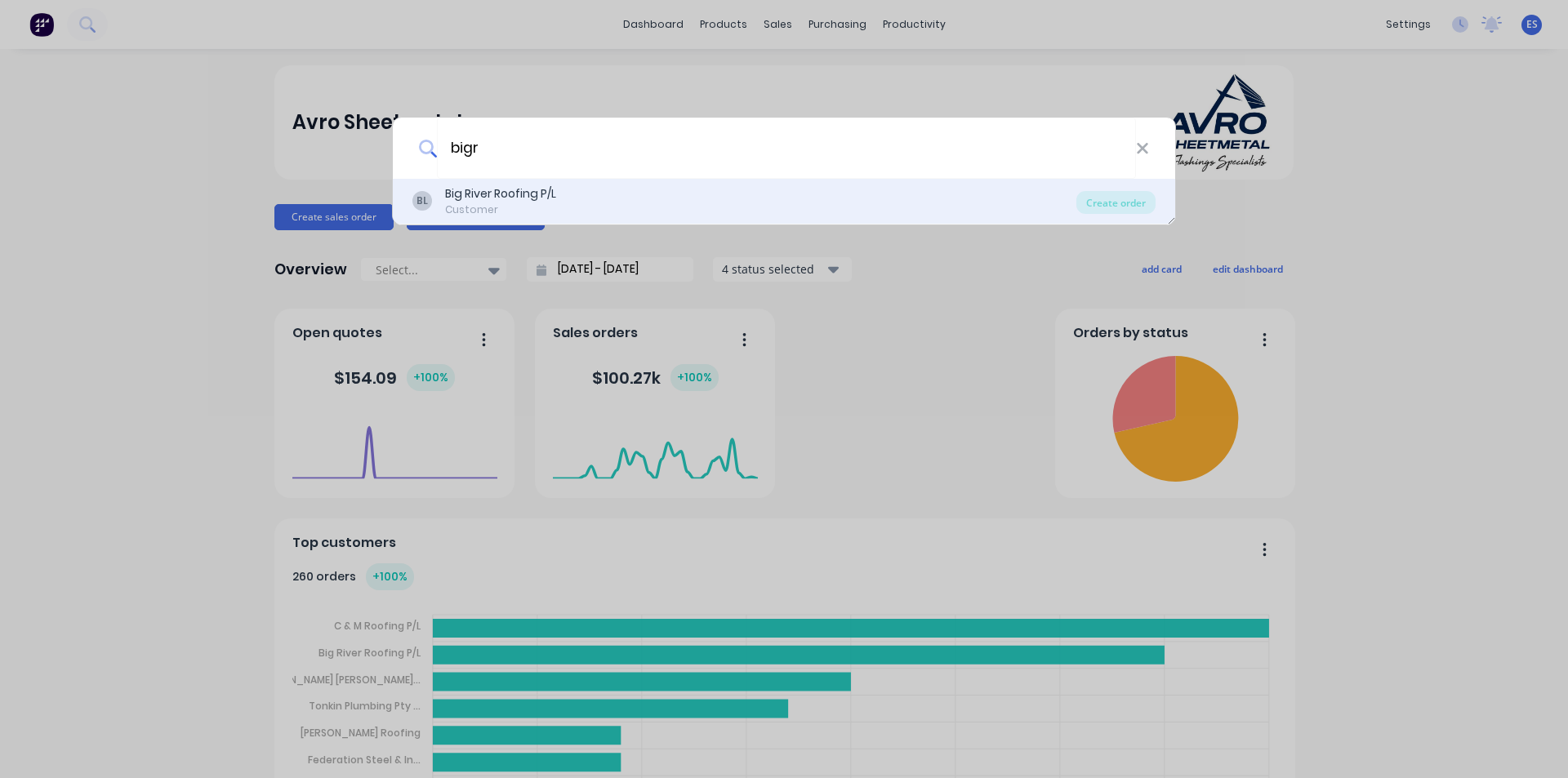
type input "bigr"
click at [564, 215] on div "BL Big River Roofing P/L Customer" at bounding box center [744, 201] width 664 height 32
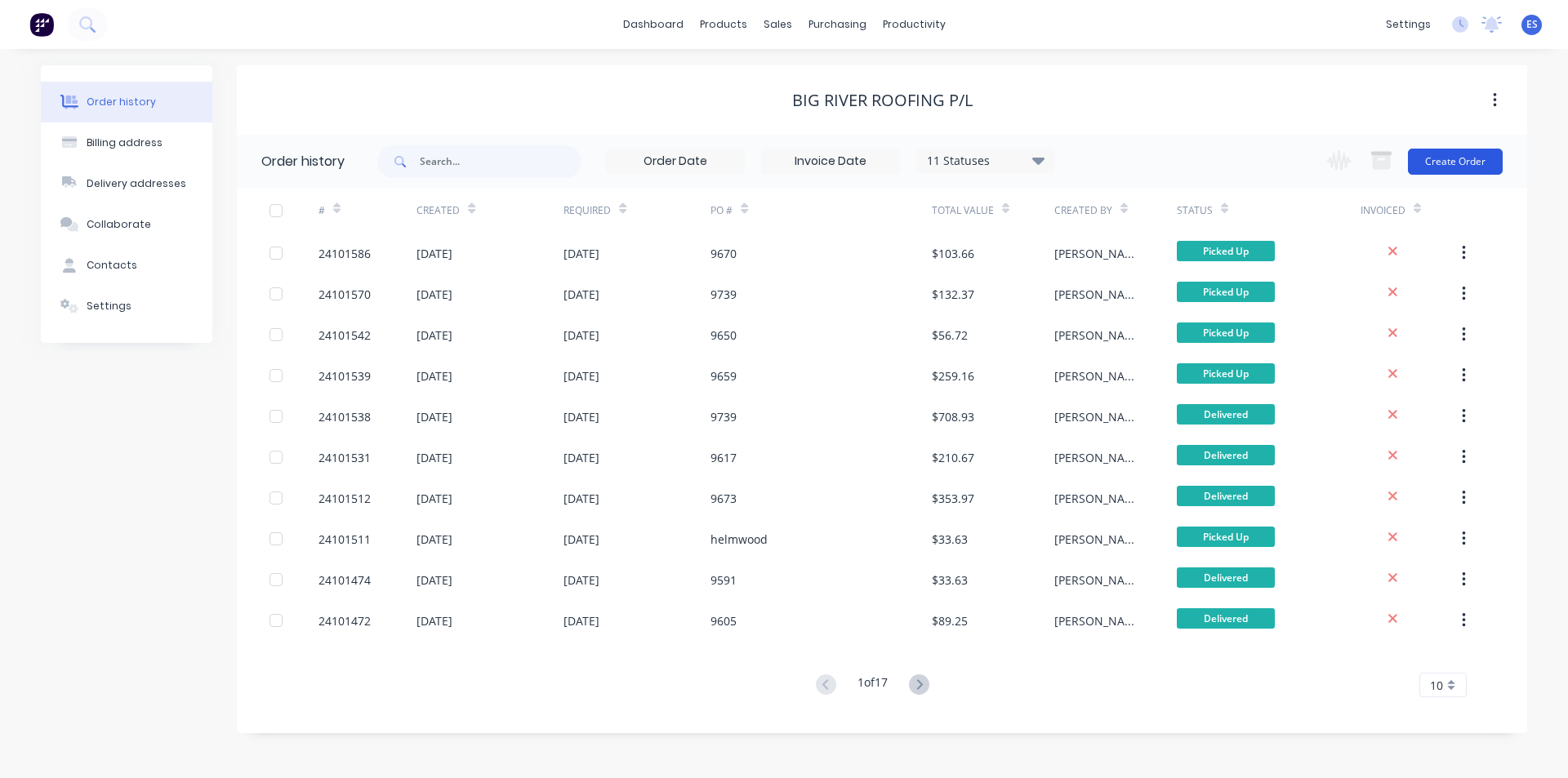
click at [1448, 166] on button "Create Order" at bounding box center [1455, 162] width 95 height 26
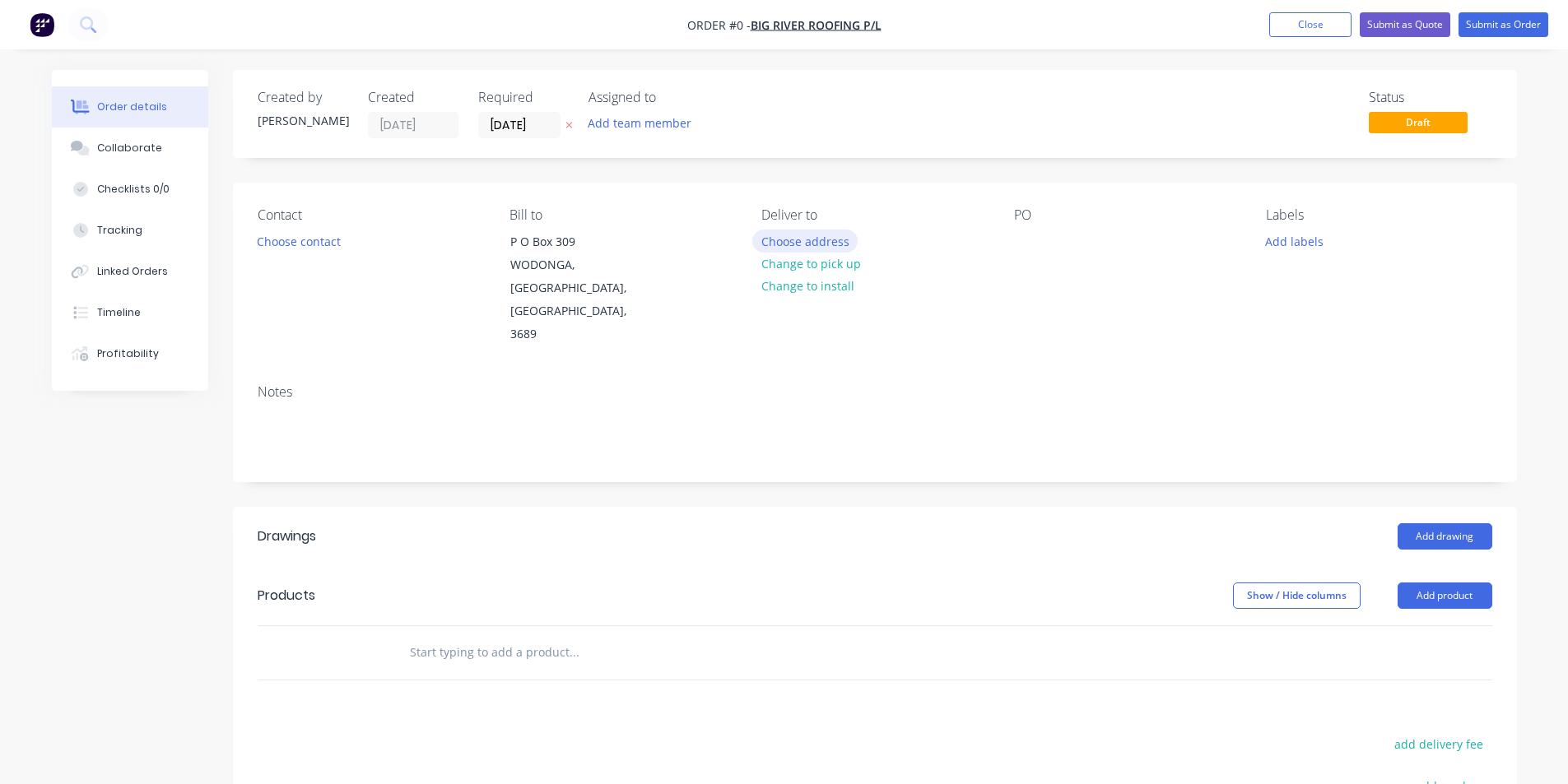
click at [809, 239] on button "Choose address" at bounding box center [805, 241] width 105 height 23
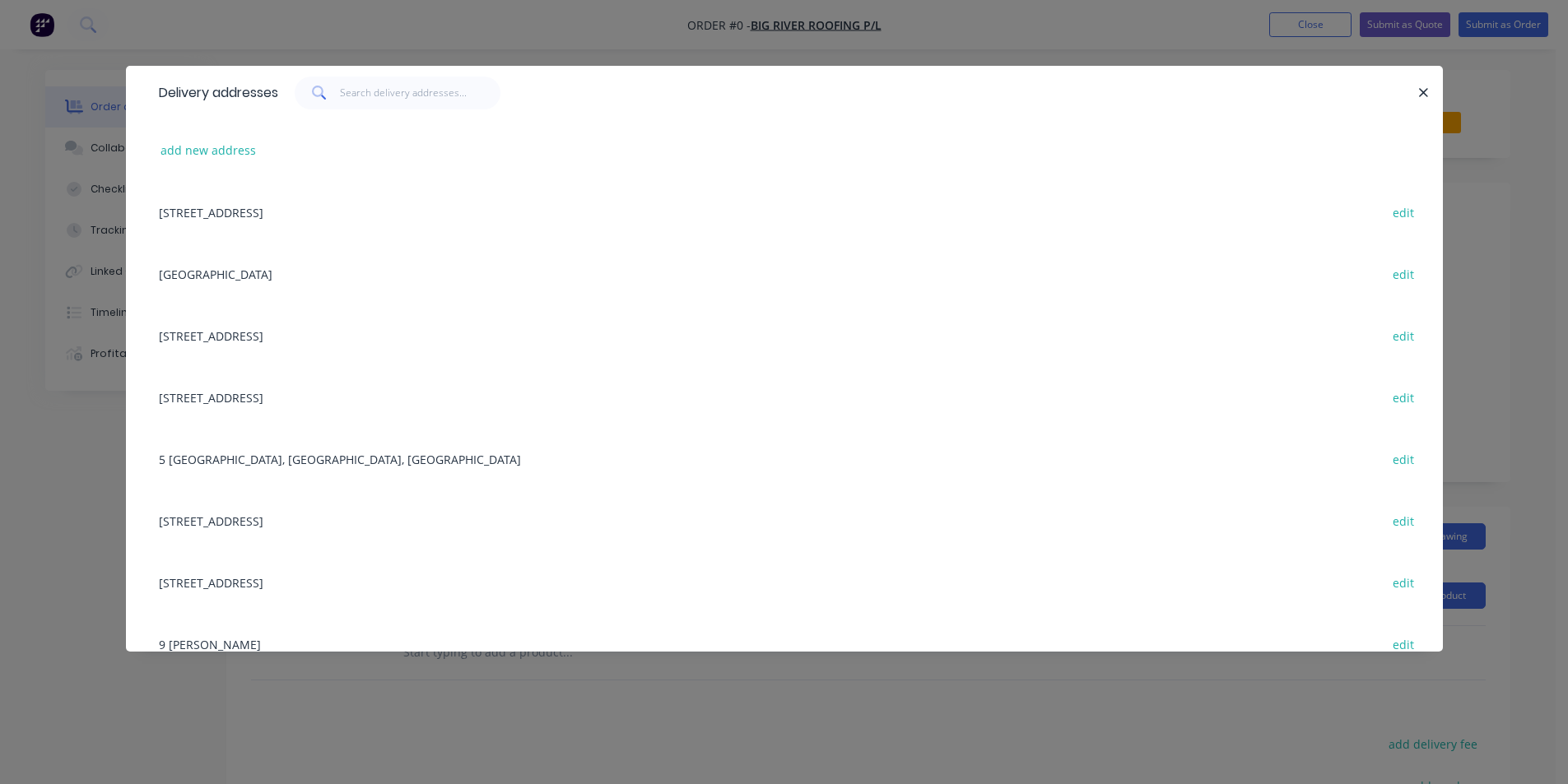
click at [296, 203] on div "[STREET_ADDRESS] edit" at bounding box center [784, 212] width 1268 height 62
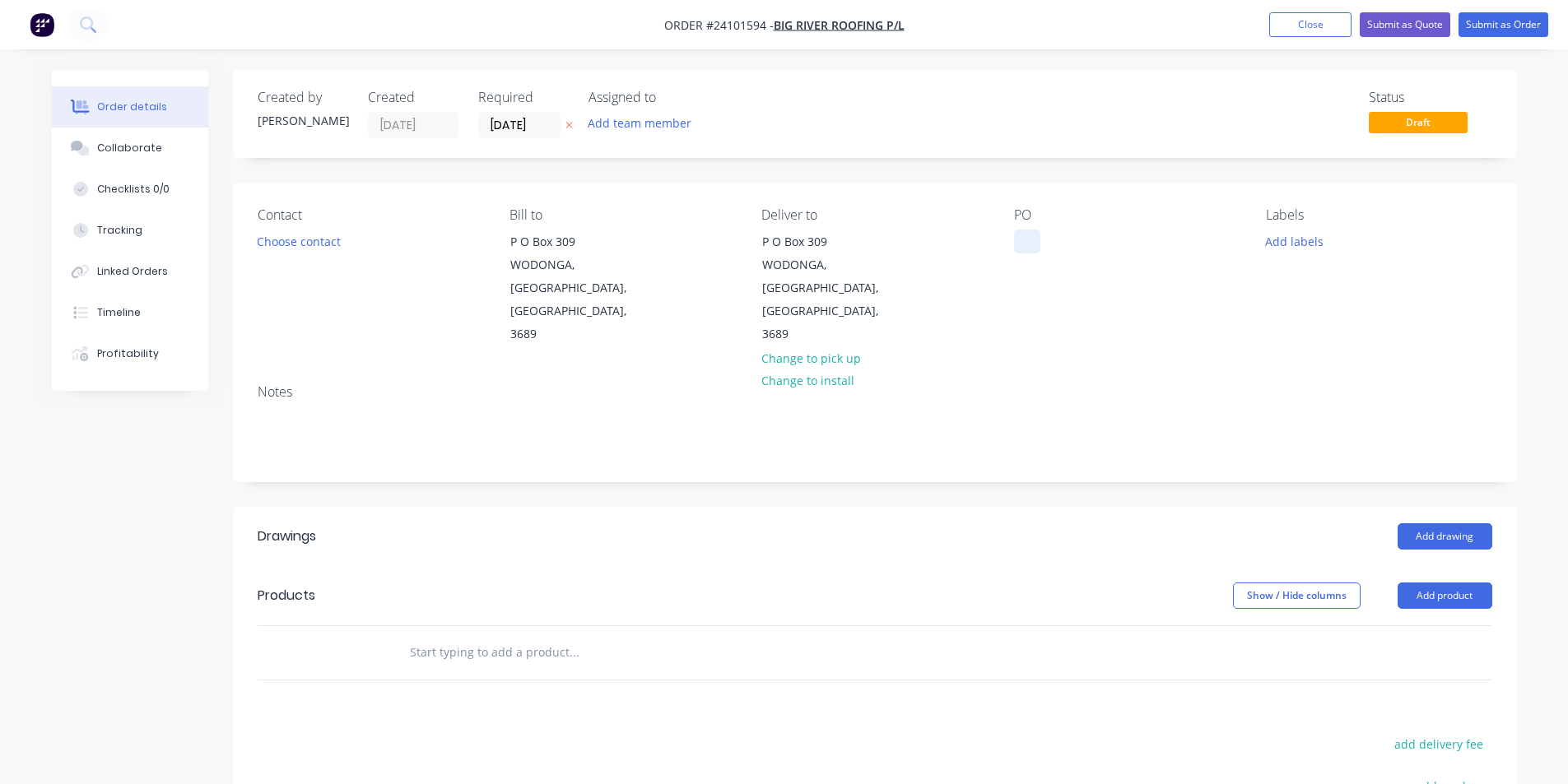
click at [1022, 239] on div at bounding box center [1027, 241] width 26 height 23
click at [1463, 523] on button "Add drawing" at bounding box center [1444, 536] width 95 height 26
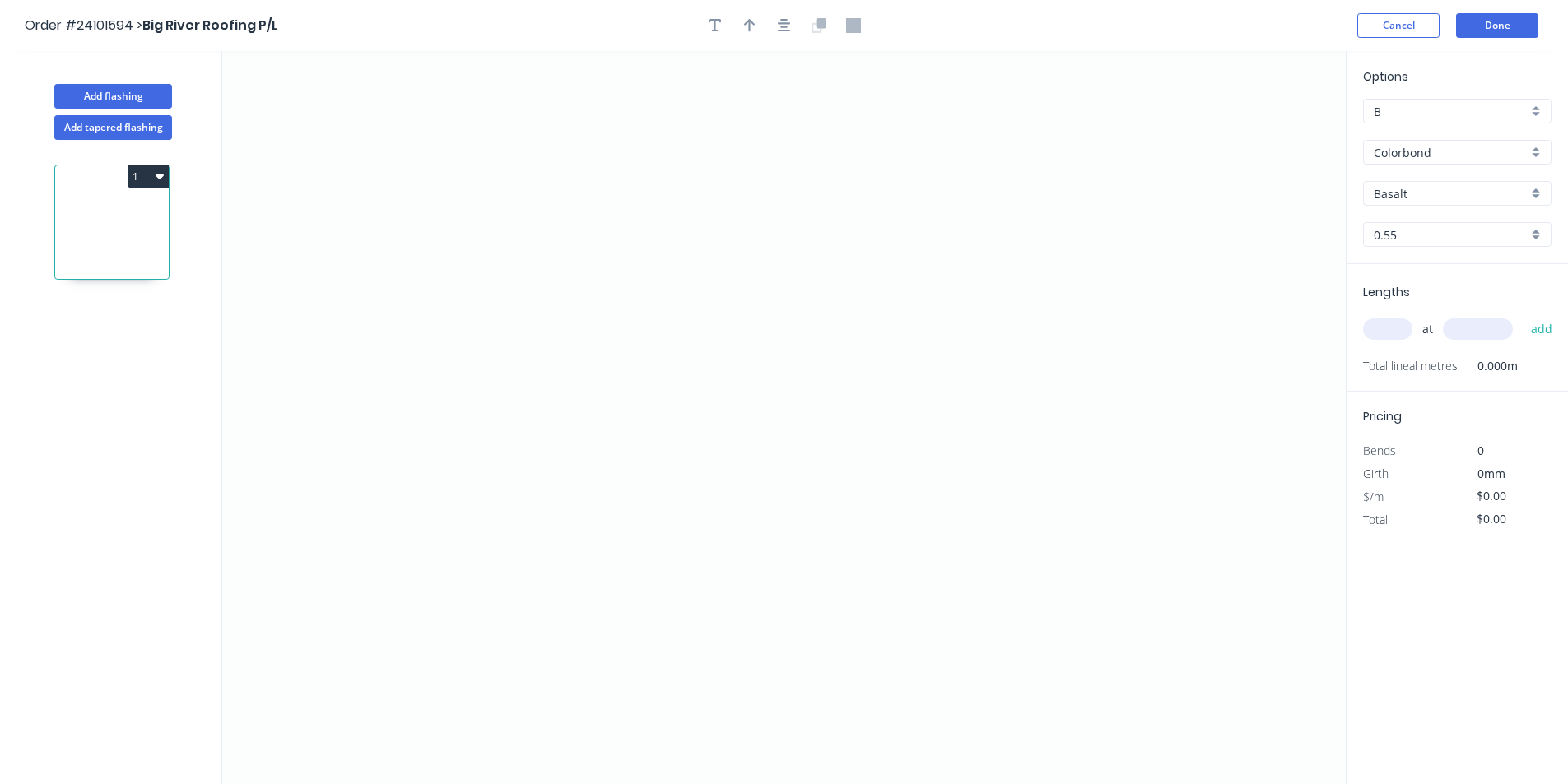
click at [1432, 191] on input "Basalt" at bounding box center [1451, 193] width 154 height 17
click at [1425, 221] on div "Southerly" at bounding box center [1456, 224] width 187 height 29
type input "Southerly"
click at [943, 286] on icon "0" at bounding box center [784, 417] width 1123 height 733
click at [909, 220] on icon "0" at bounding box center [784, 417] width 1123 height 733
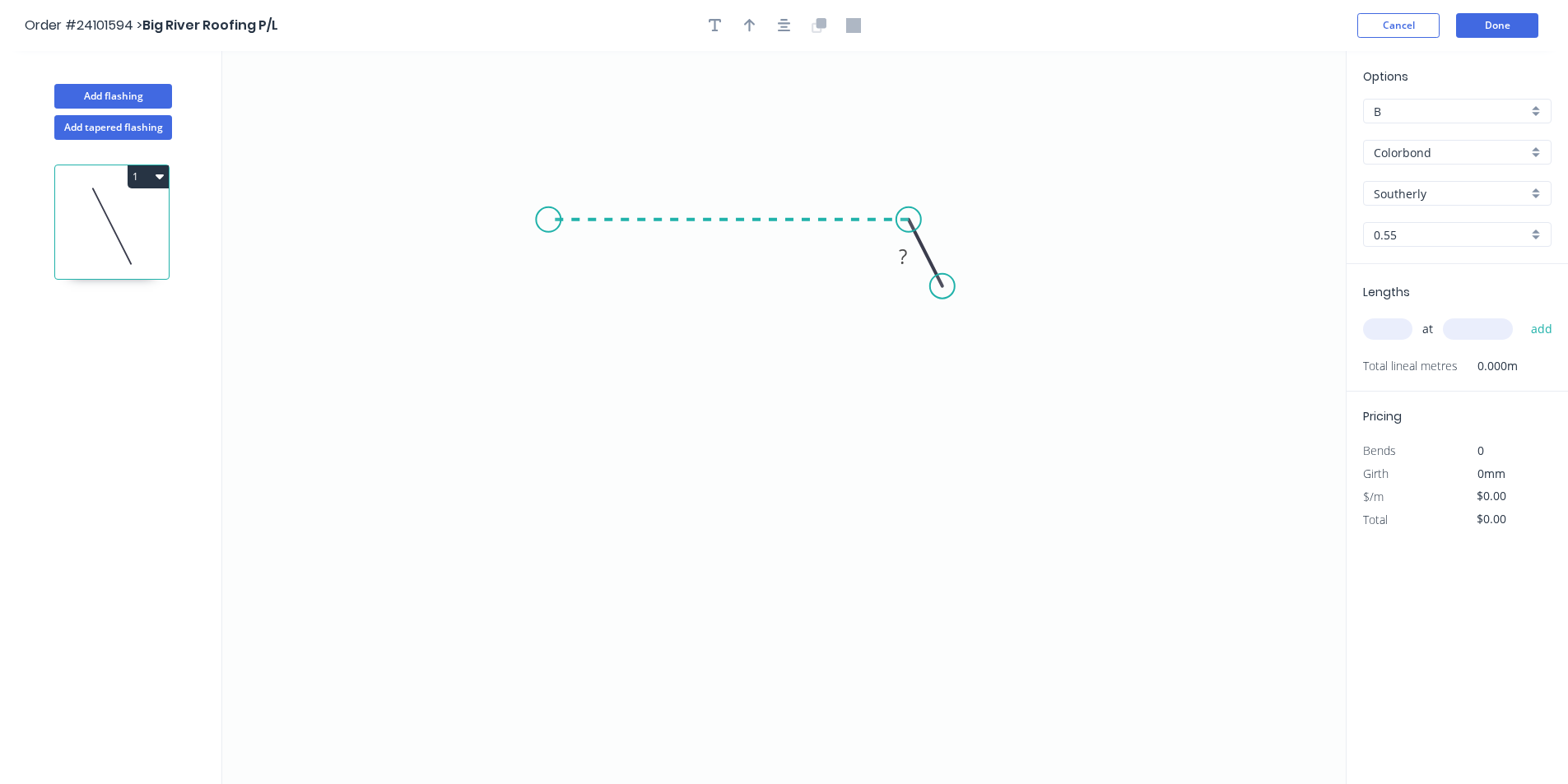
click at [548, 209] on icon "0 ?" at bounding box center [784, 417] width 1123 height 733
click at [534, 446] on icon "0 ? ? ? º" at bounding box center [784, 417] width 1123 height 733
click at [506, 477] on icon "0 ? ? ? ? º" at bounding box center [784, 417] width 1123 height 733
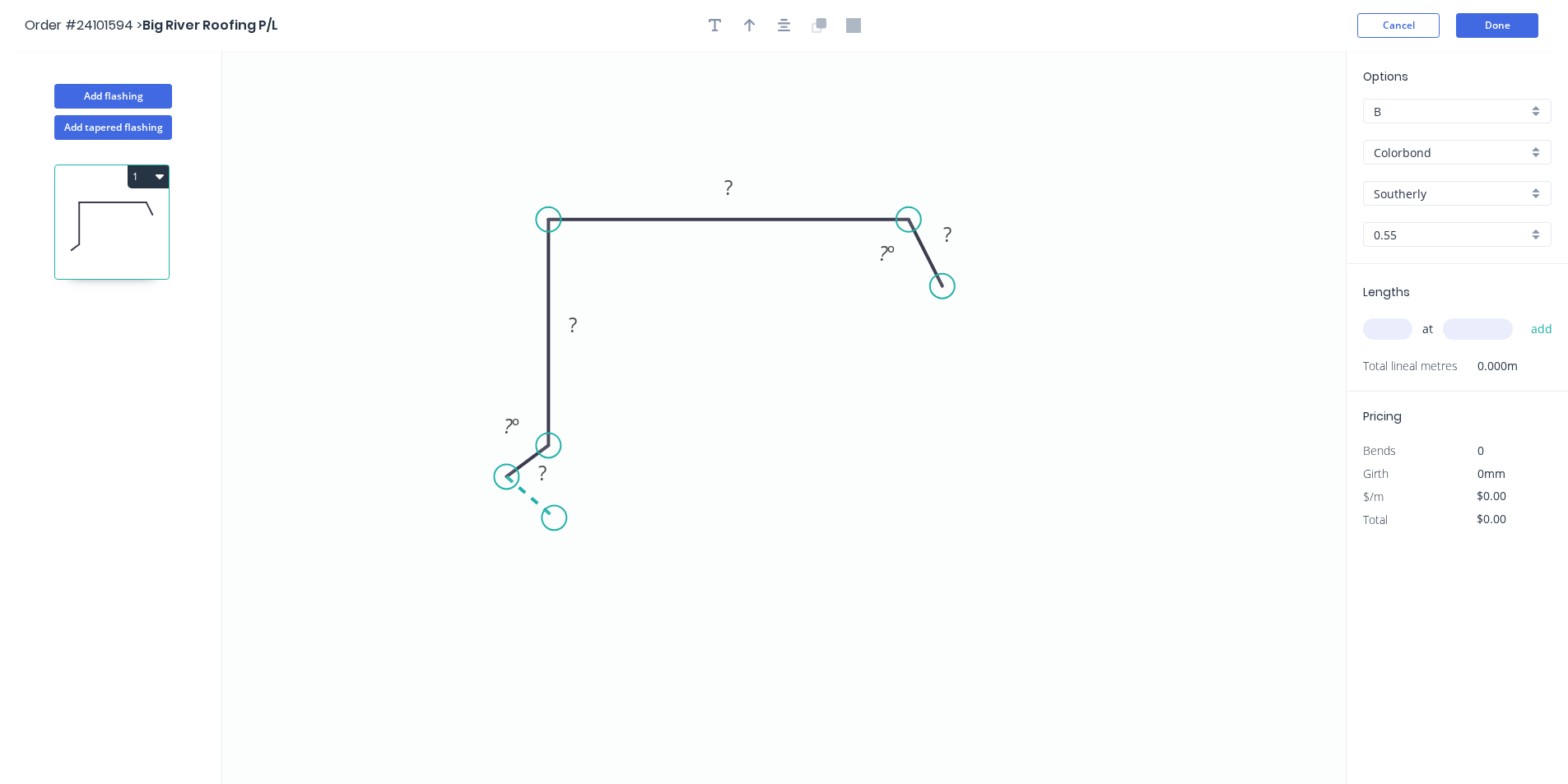
click at [554, 518] on icon "0 ? ? ? ? ? º ? º" at bounding box center [784, 417] width 1123 height 733
click at [610, 547] on div "Hide angle" at bounding box center [635, 541] width 165 height 34
click at [535, 475] on div "Hide angle" at bounding box center [586, 474] width 165 height 34
click at [516, 515] on tspan "?" at bounding box center [514, 508] width 8 height 27
click at [520, 433] on rect at bounding box center [513, 435] width 33 height 23
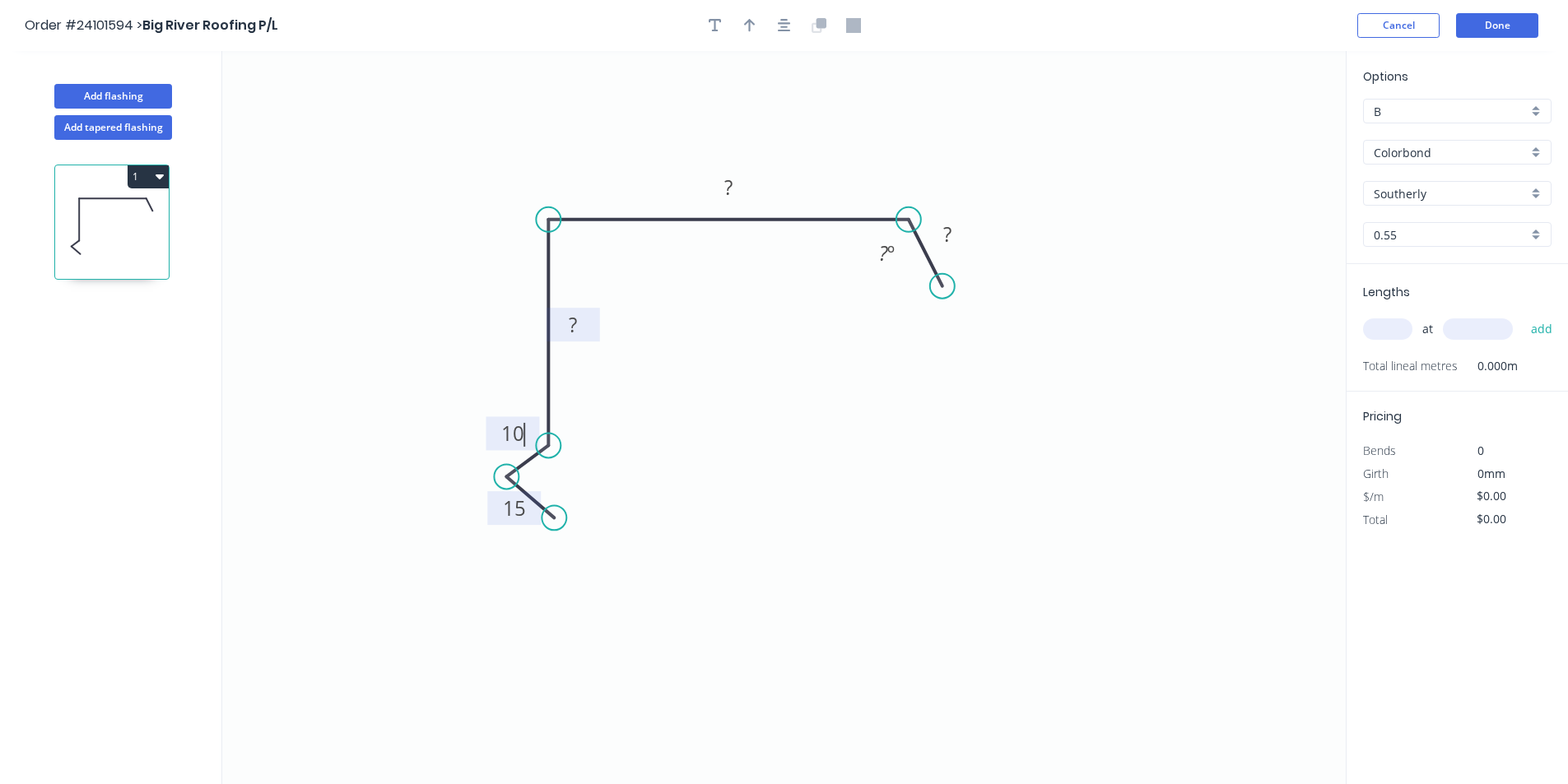
click at [573, 327] on tspan "?" at bounding box center [573, 324] width 8 height 27
click at [735, 194] on rect at bounding box center [728, 188] width 33 height 23
click at [945, 231] on tspan "?" at bounding box center [946, 234] width 8 height 27
click at [1407, 332] on input "text" at bounding box center [1387, 329] width 50 height 22
type input "$17.68"
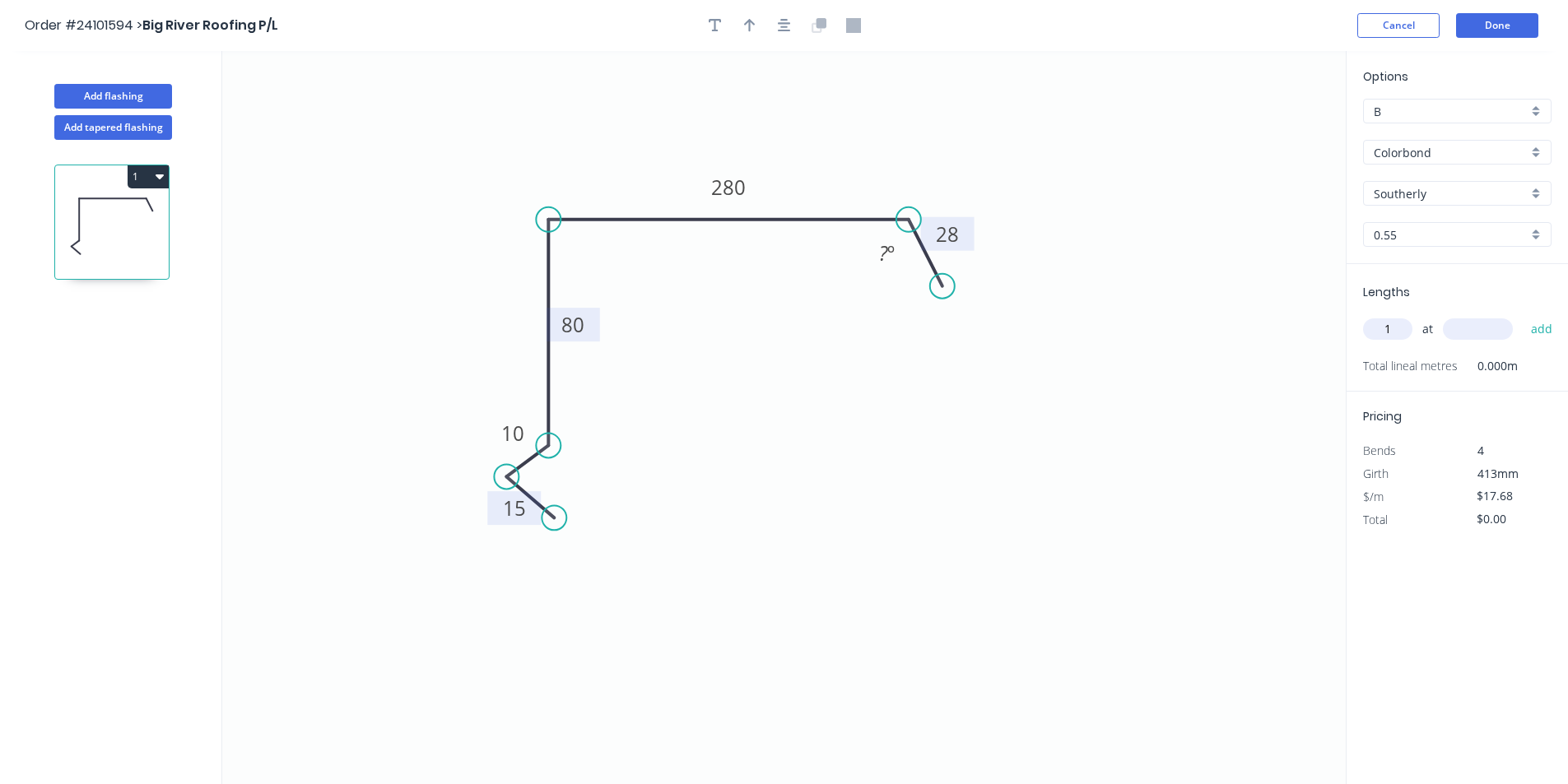
type input "1"
click at [1455, 325] on input "text" at bounding box center [1477, 329] width 70 height 22
type input "4000"
click at [1522, 315] on button "add" at bounding box center [1541, 330] width 38 height 28
click at [164, 179] on button "1" at bounding box center [148, 177] width 41 height 23
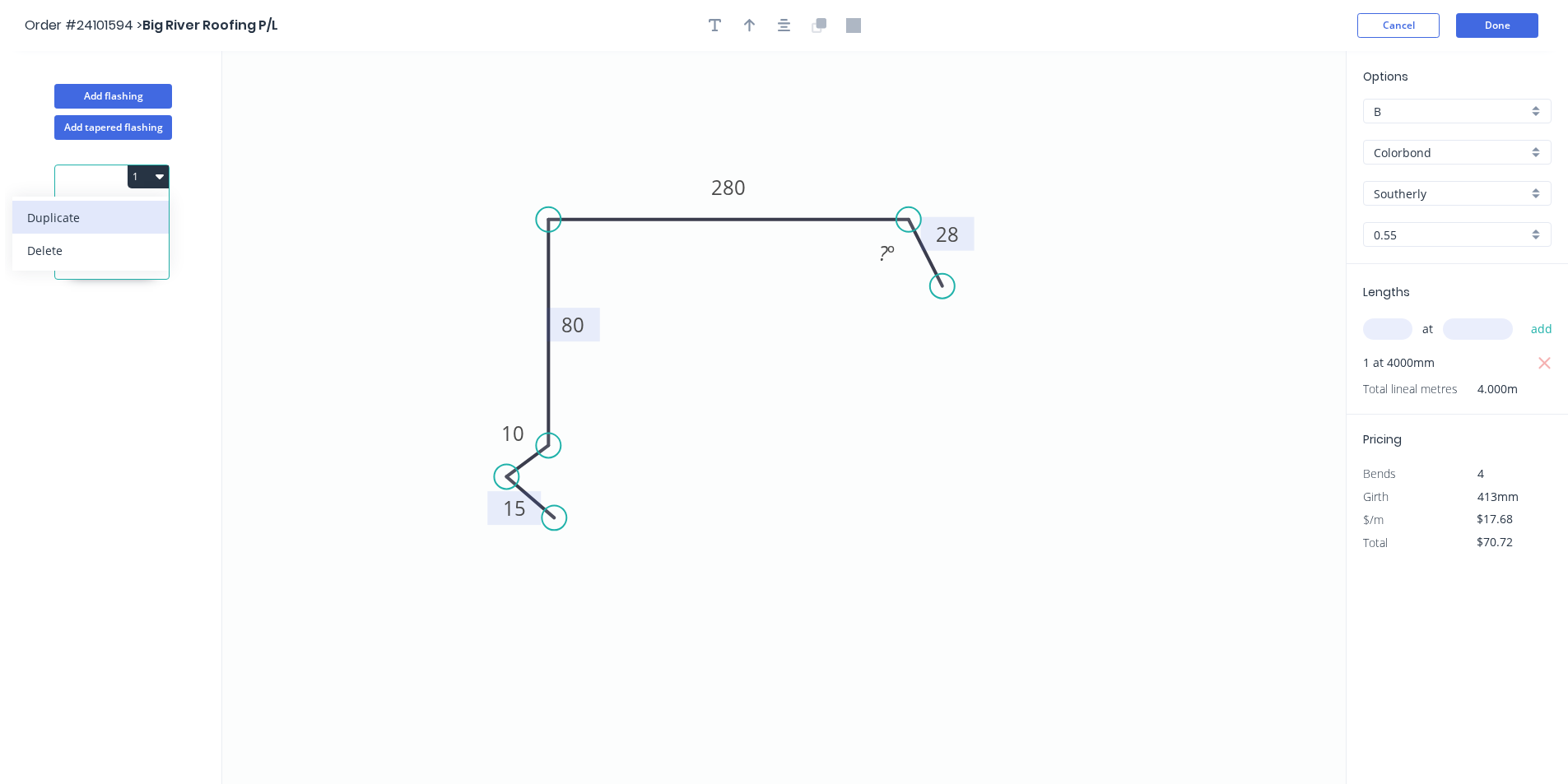
click at [110, 223] on div "Duplicate" at bounding box center [90, 217] width 127 height 23
type input "$0.00"
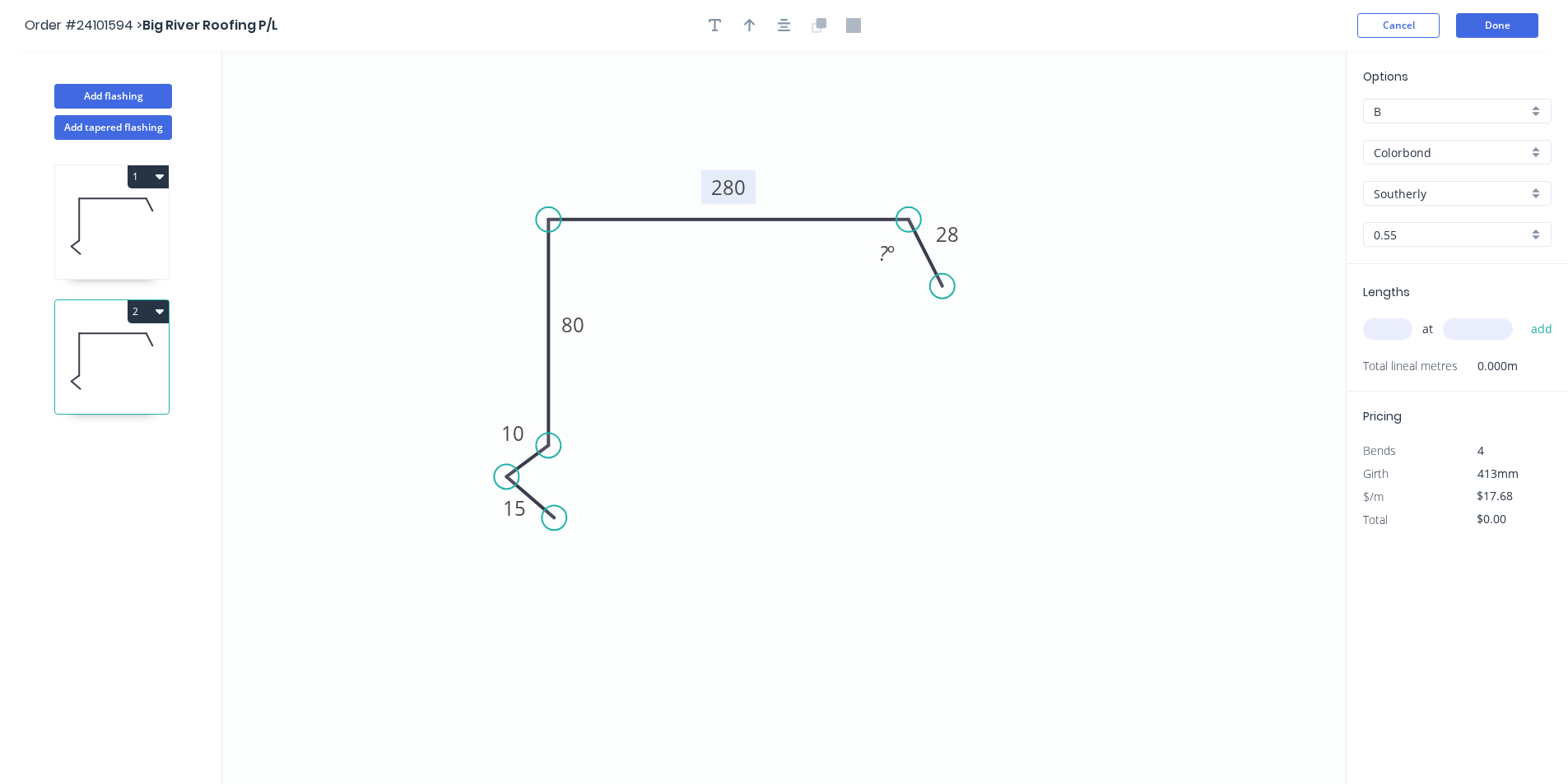
click at [722, 185] on tspan "280" at bounding box center [728, 187] width 35 height 27
click at [1380, 320] on input "text" at bounding box center [1387, 329] width 50 height 22
type input "$21.66"
type input "1"
click at [1486, 328] on input "text" at bounding box center [1477, 329] width 70 height 22
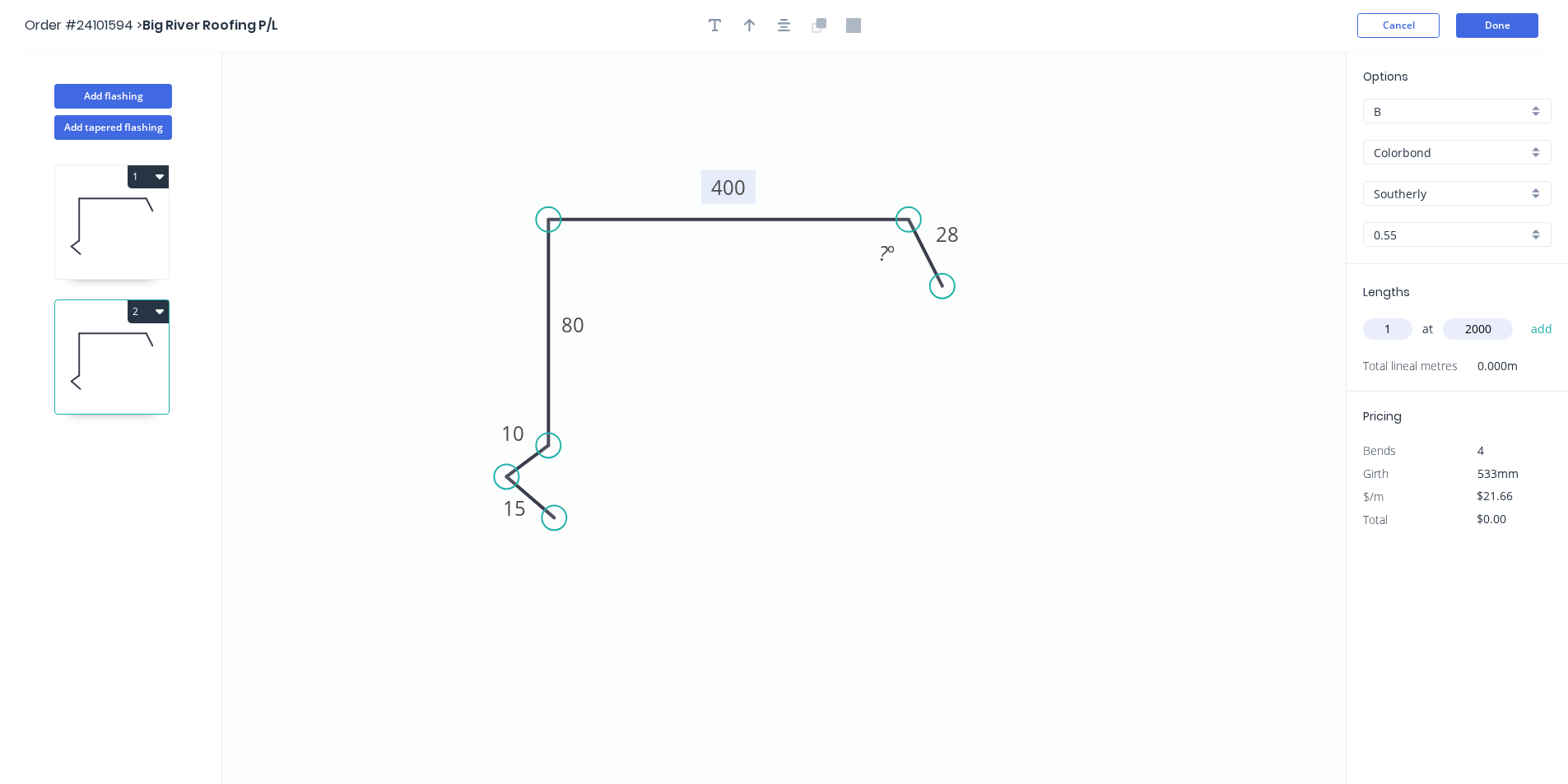
type input "2000"
click at [1522, 315] on button "add" at bounding box center [1541, 330] width 38 height 28
type input "$43.32"
click at [78, 86] on button "Add flashing" at bounding box center [113, 96] width 117 height 24
type input "$0.00"
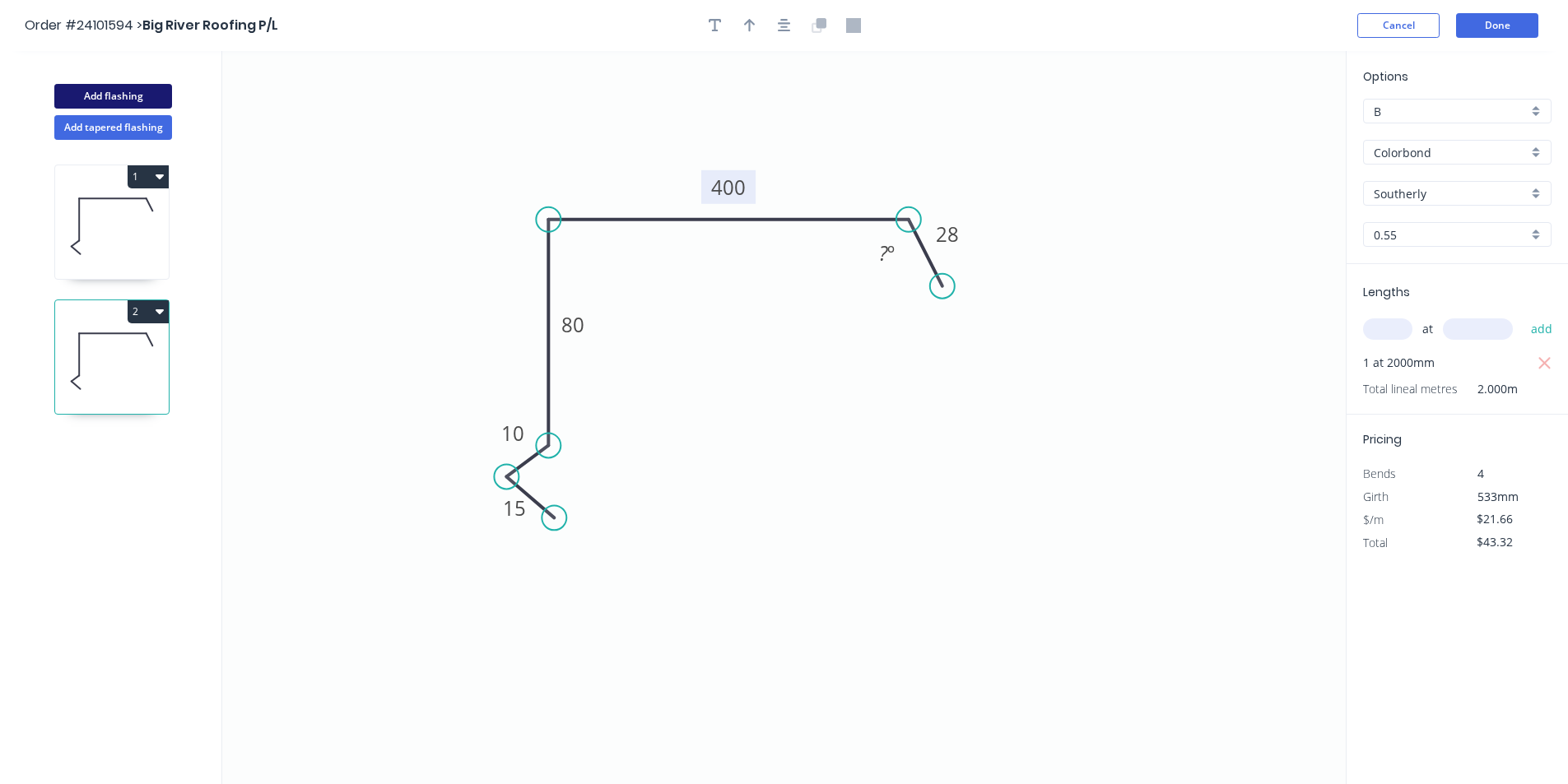
type input "$0.00"
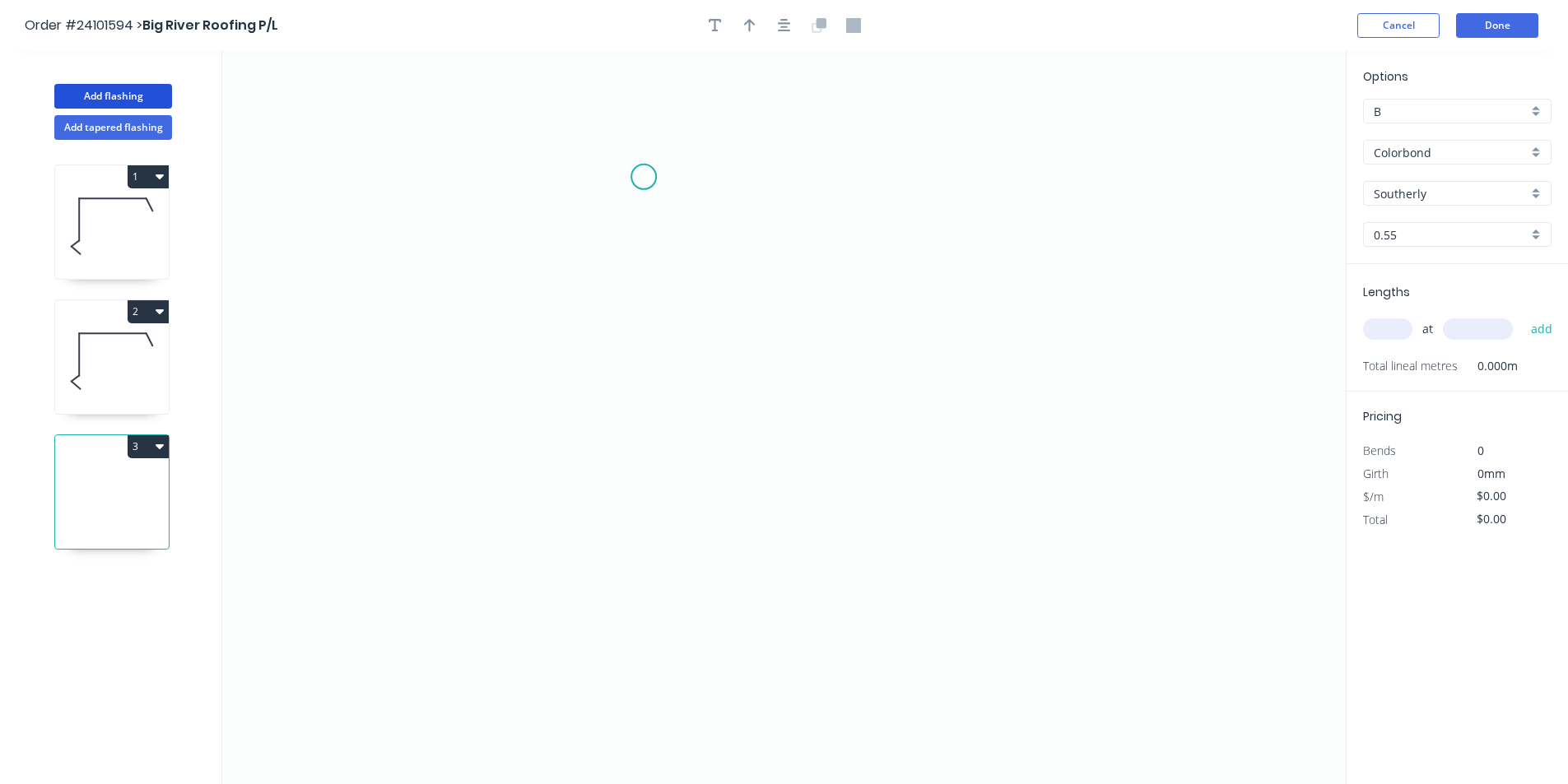
click at [643, 177] on icon "0" at bounding box center [784, 417] width 1123 height 733
click at [649, 382] on icon "0" at bounding box center [784, 417] width 1123 height 733
click at [942, 392] on icon "0 ?" at bounding box center [784, 417] width 1123 height 733
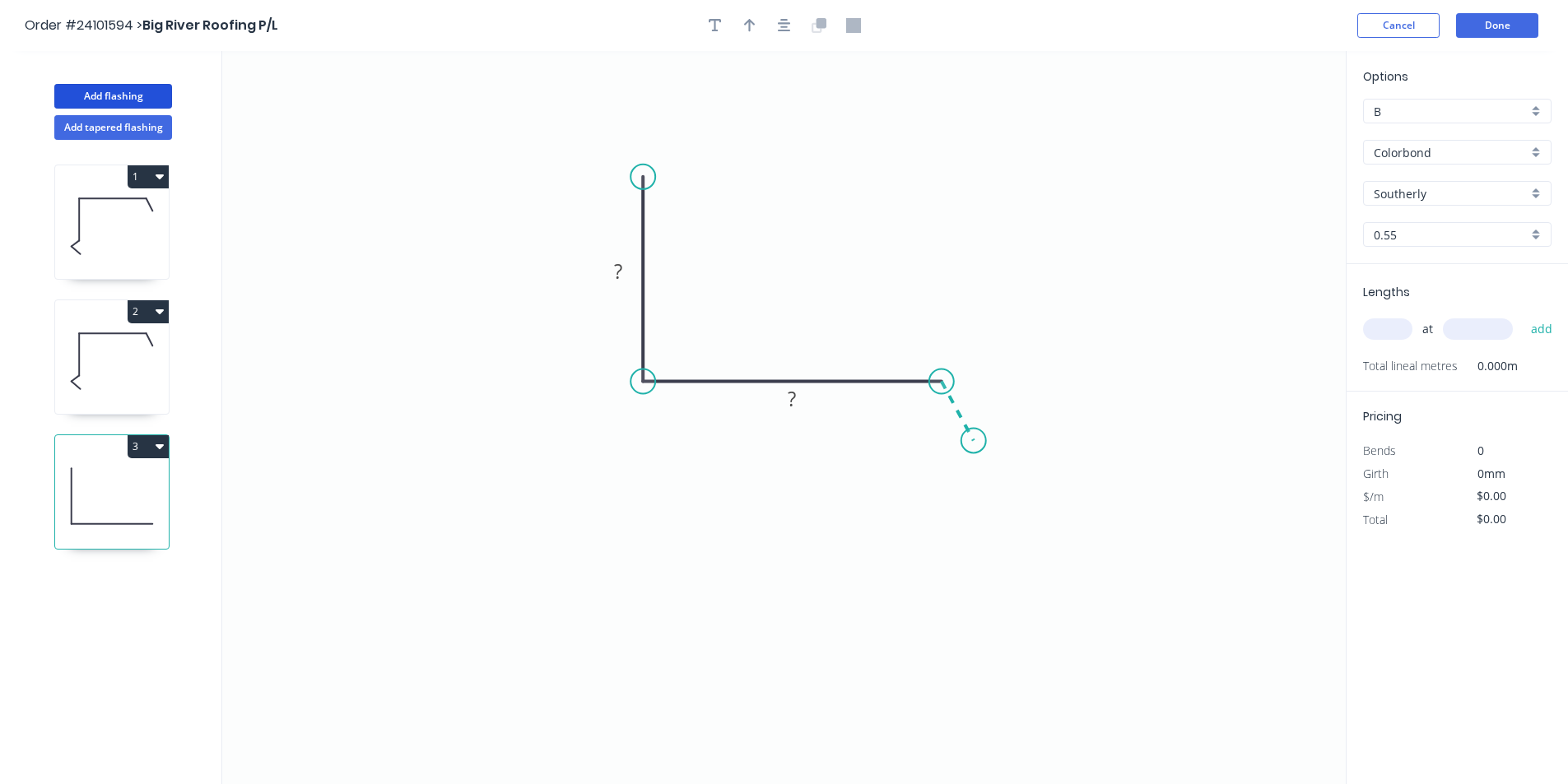
click at [974, 441] on icon "0 ? ?" at bounding box center [784, 417] width 1123 height 733
click at [974, 441] on circle at bounding box center [974, 440] width 24 height 24
click at [990, 389] on rect at bounding box center [978, 392] width 33 height 23
click at [805, 394] on rect at bounding box center [792, 400] width 33 height 23
click at [624, 276] on rect at bounding box center [618, 272] width 33 height 23
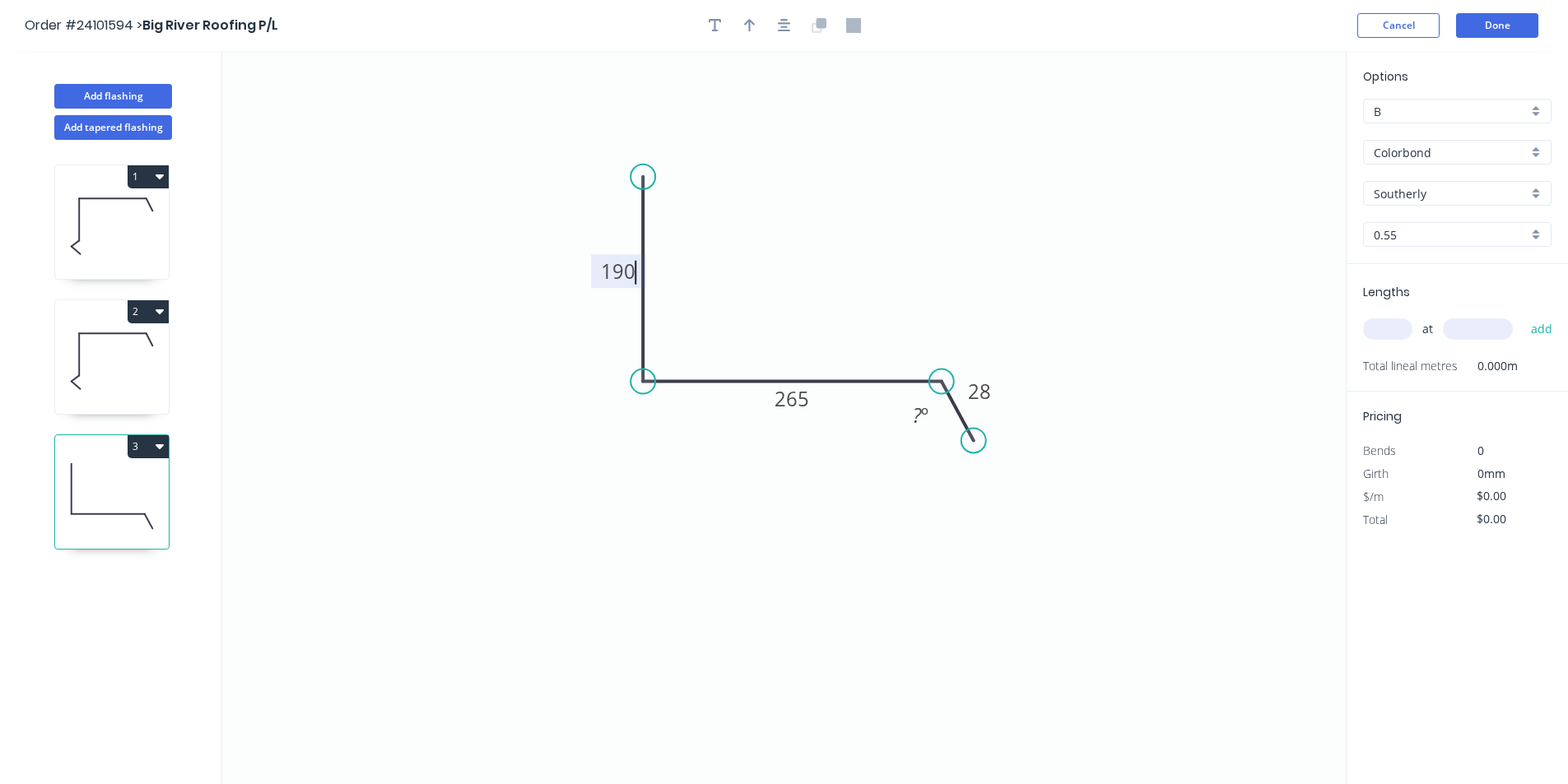
click at [1376, 329] on input "text" at bounding box center [1387, 329] width 50 height 22
type input "$17.10"
type input "1"
click at [1481, 331] on input "text" at bounding box center [1477, 329] width 70 height 22
type input "6400"
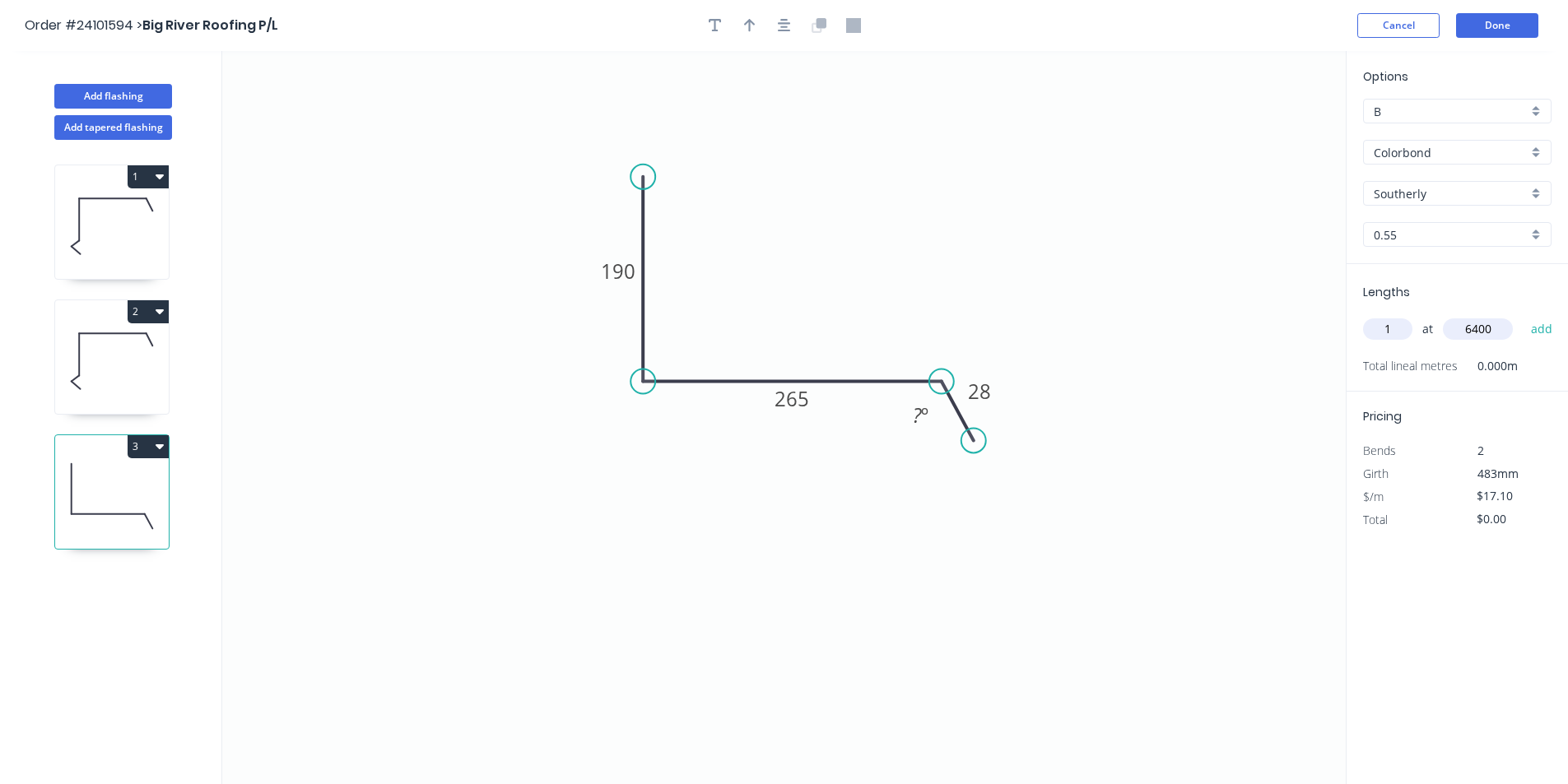
click at [1522, 315] on button "add" at bounding box center [1541, 330] width 38 height 28
click at [150, 451] on button "3" at bounding box center [148, 447] width 41 height 23
click at [127, 484] on div "Duplicate" at bounding box center [90, 487] width 127 height 23
type input "$0.00"
click at [624, 275] on tspan "190" at bounding box center [618, 270] width 35 height 27
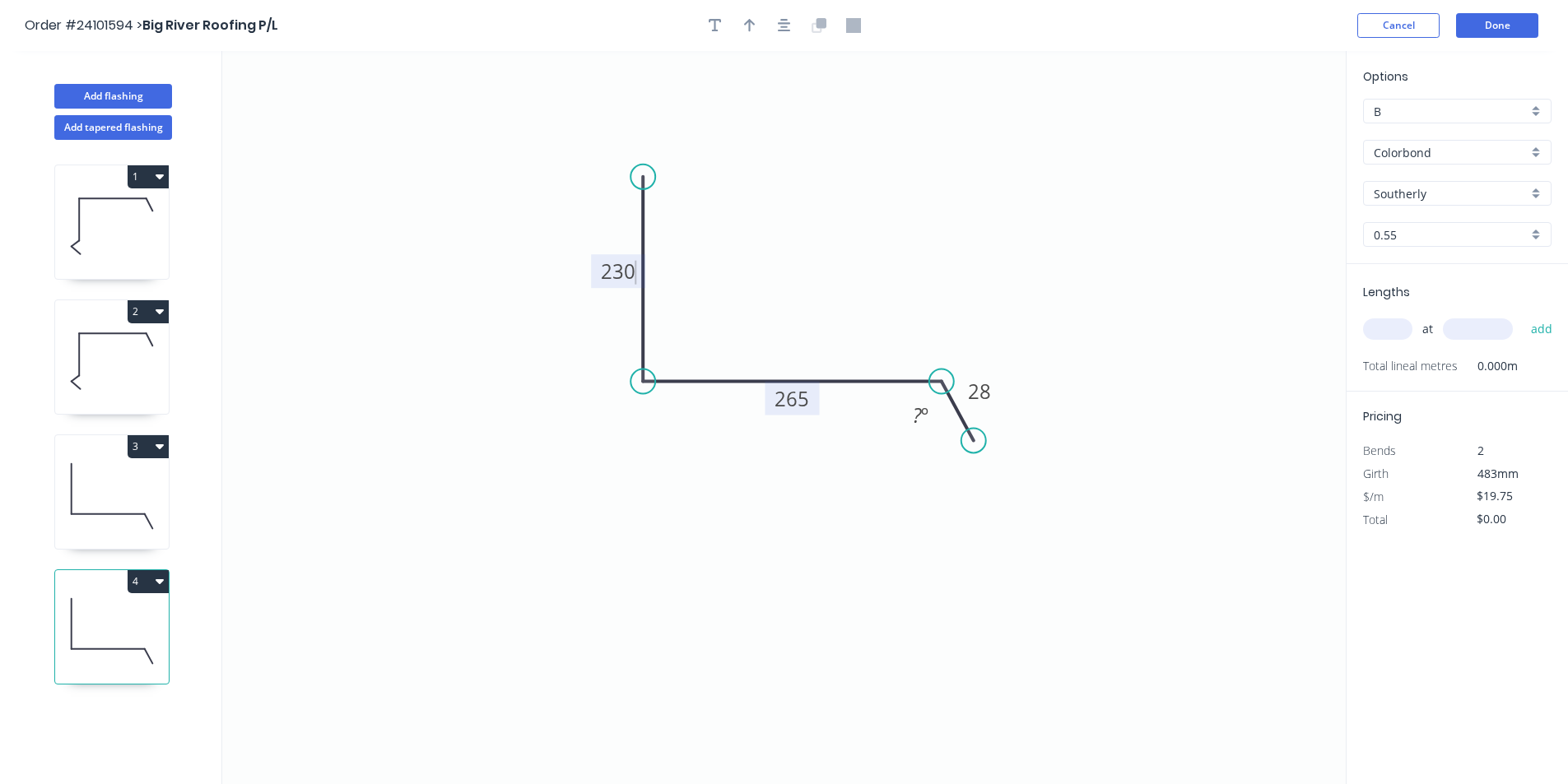
click at [795, 401] on tspan "265" at bounding box center [792, 398] width 35 height 27
click at [1380, 323] on input "text" at bounding box center [1387, 329] width 50 height 22
type input "$17.10"
type input "1"
click at [1464, 332] on input "text" at bounding box center [1477, 329] width 70 height 22
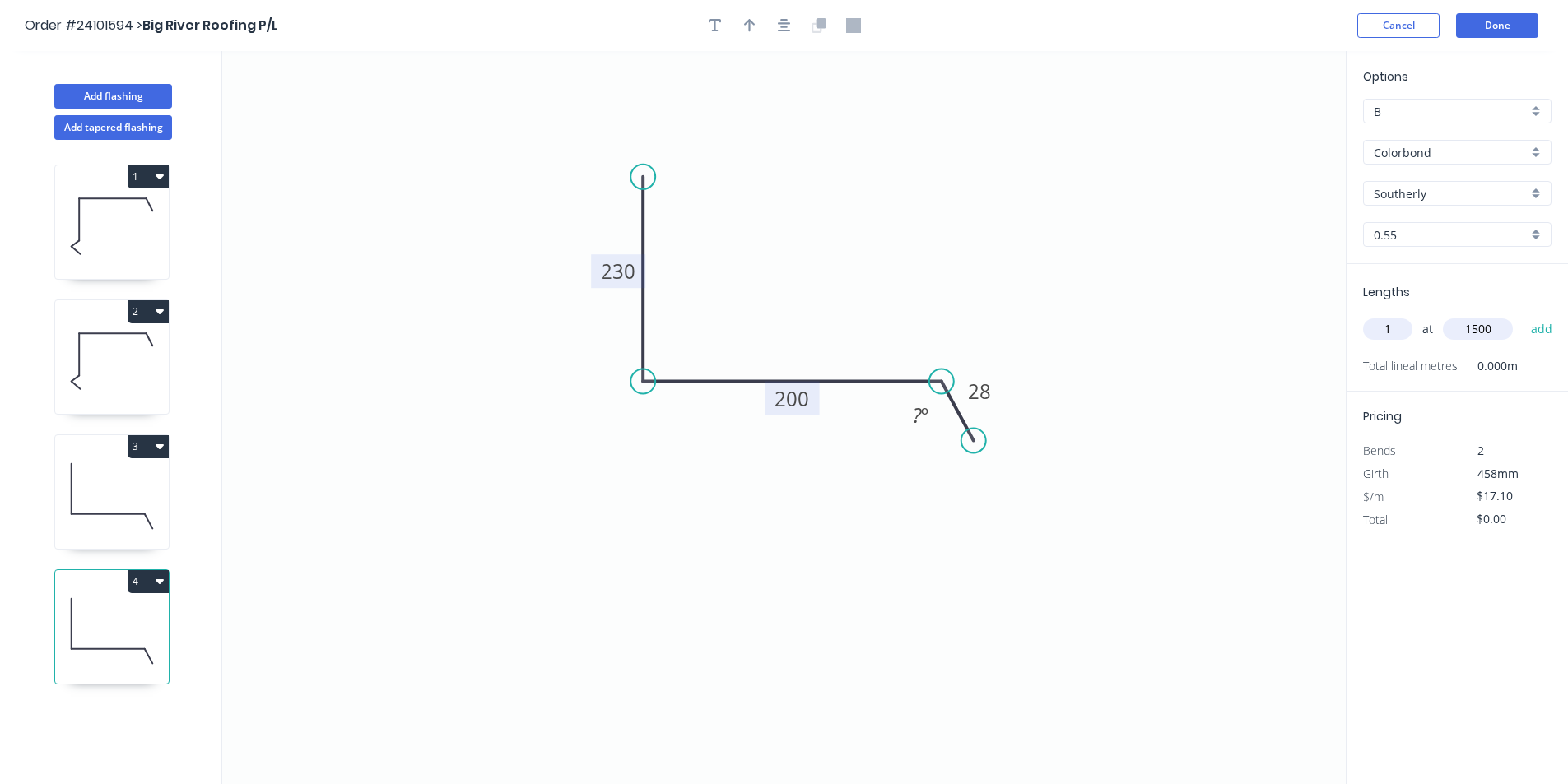
type input "1500"
click at [1522, 315] on button "add" at bounding box center [1541, 330] width 38 height 28
click at [144, 581] on button "4" at bounding box center [148, 581] width 41 height 23
click at [139, 616] on div "Duplicate" at bounding box center [90, 622] width 127 height 23
type input "$0.00"
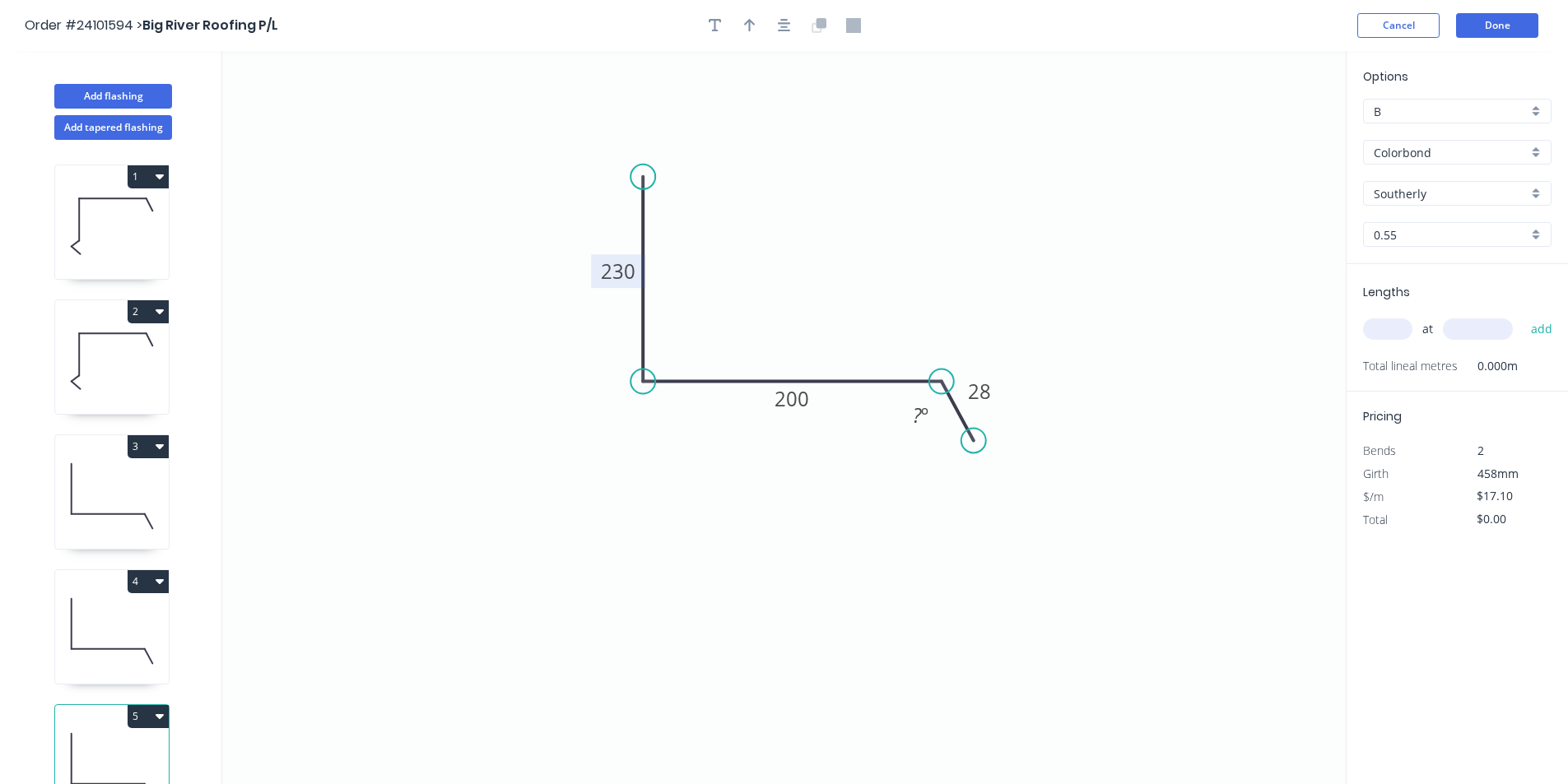
click at [616, 280] on tspan "230" at bounding box center [618, 270] width 35 height 27
type input "$13.11"
click at [794, 398] on tspan "200" at bounding box center [792, 398] width 35 height 27
click at [1384, 331] on input "text" at bounding box center [1387, 329] width 50 height 22
type input "1"
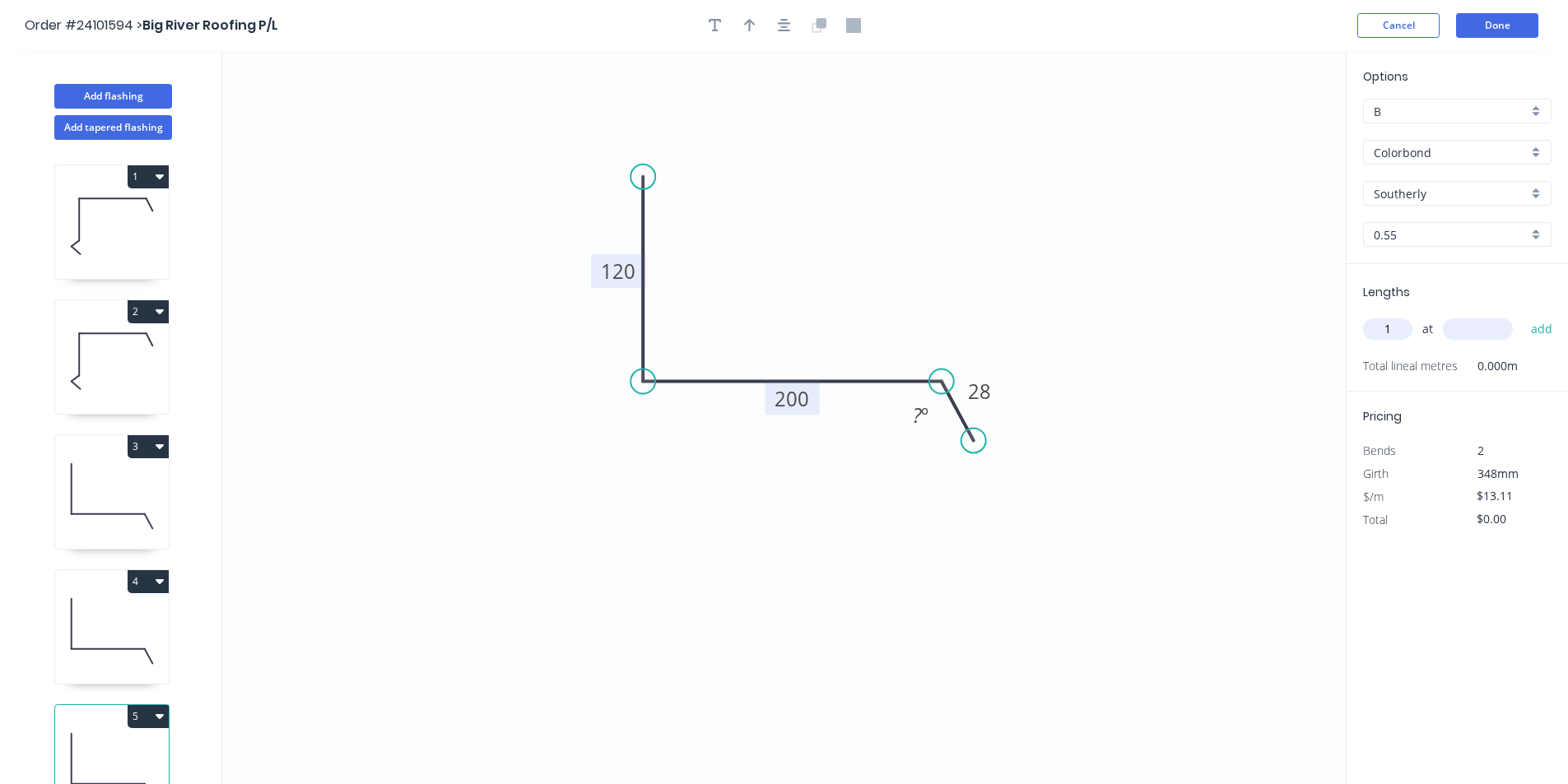
click at [1489, 324] on input "text" at bounding box center [1477, 329] width 70 height 22
type input "1000"
click at [1522, 315] on button "add" at bounding box center [1541, 330] width 38 height 28
type input "$13.11"
click at [1523, 15] on button "Done" at bounding box center [1497, 25] width 83 height 24
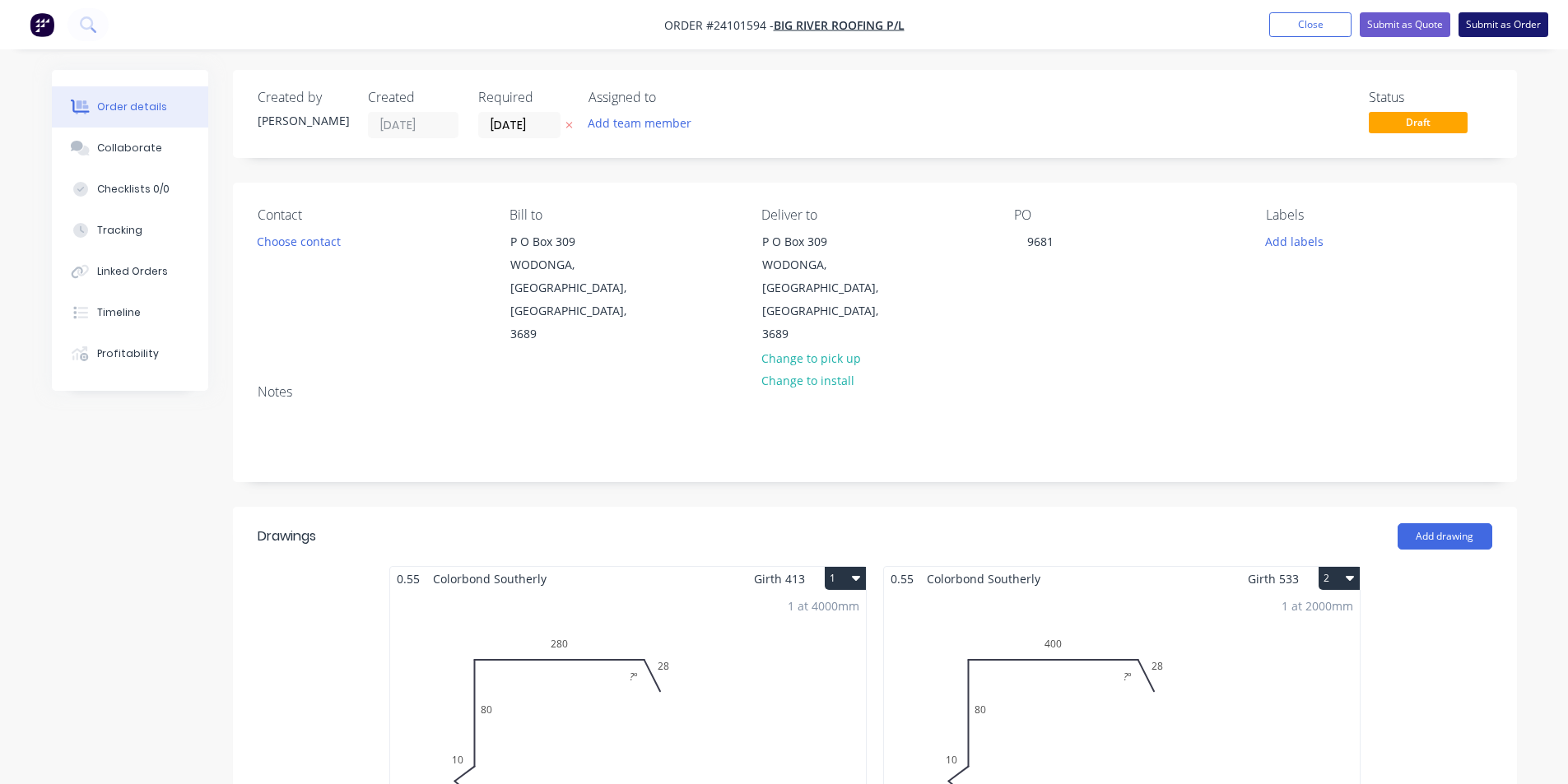
click at [1504, 21] on button "Submit as Order" at bounding box center [1503, 24] width 90 height 24
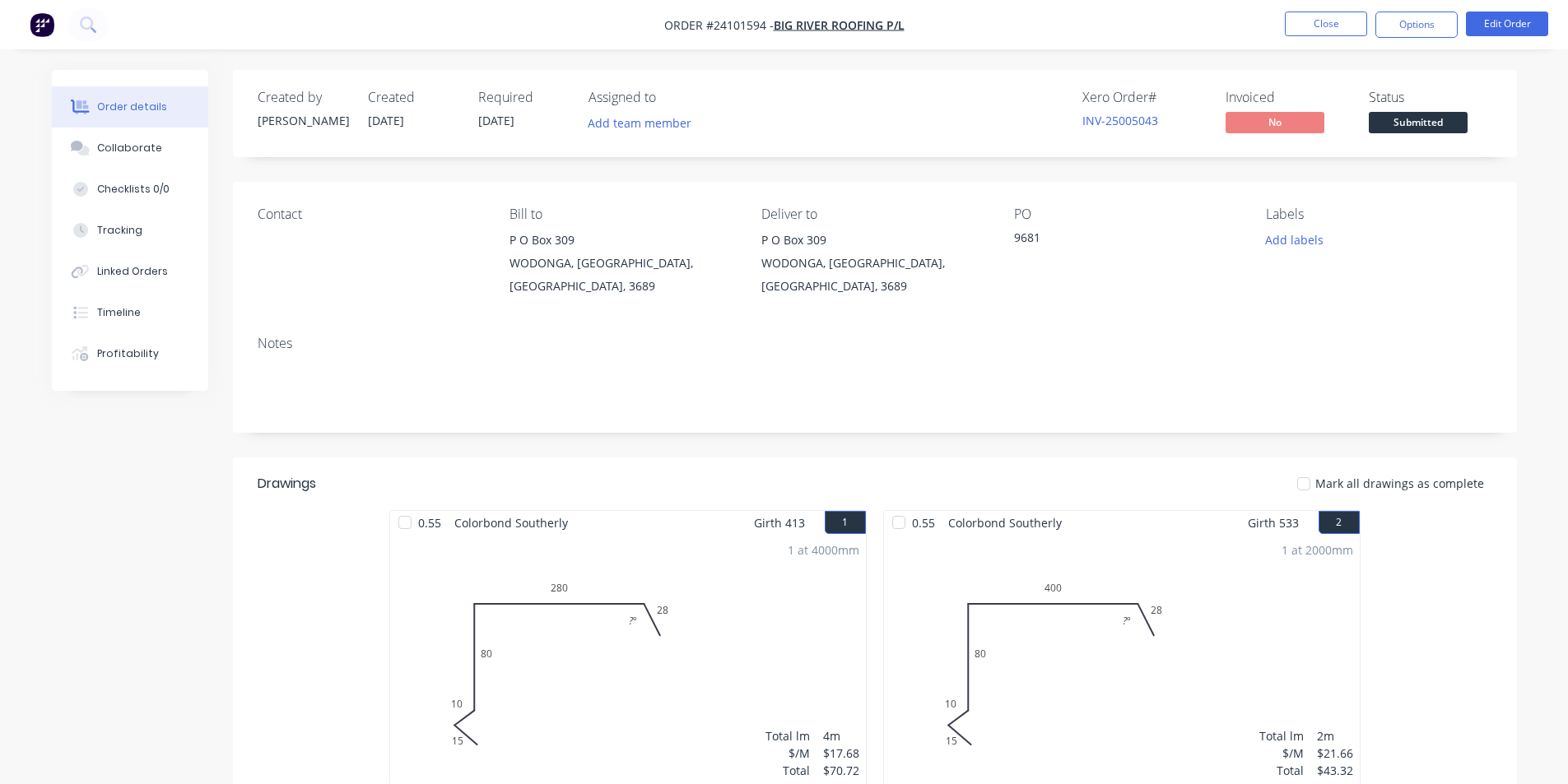
click at [56, 35] on button "button" at bounding box center [41, 24] width 35 height 26
